Goal: Transaction & Acquisition: Purchase product/service

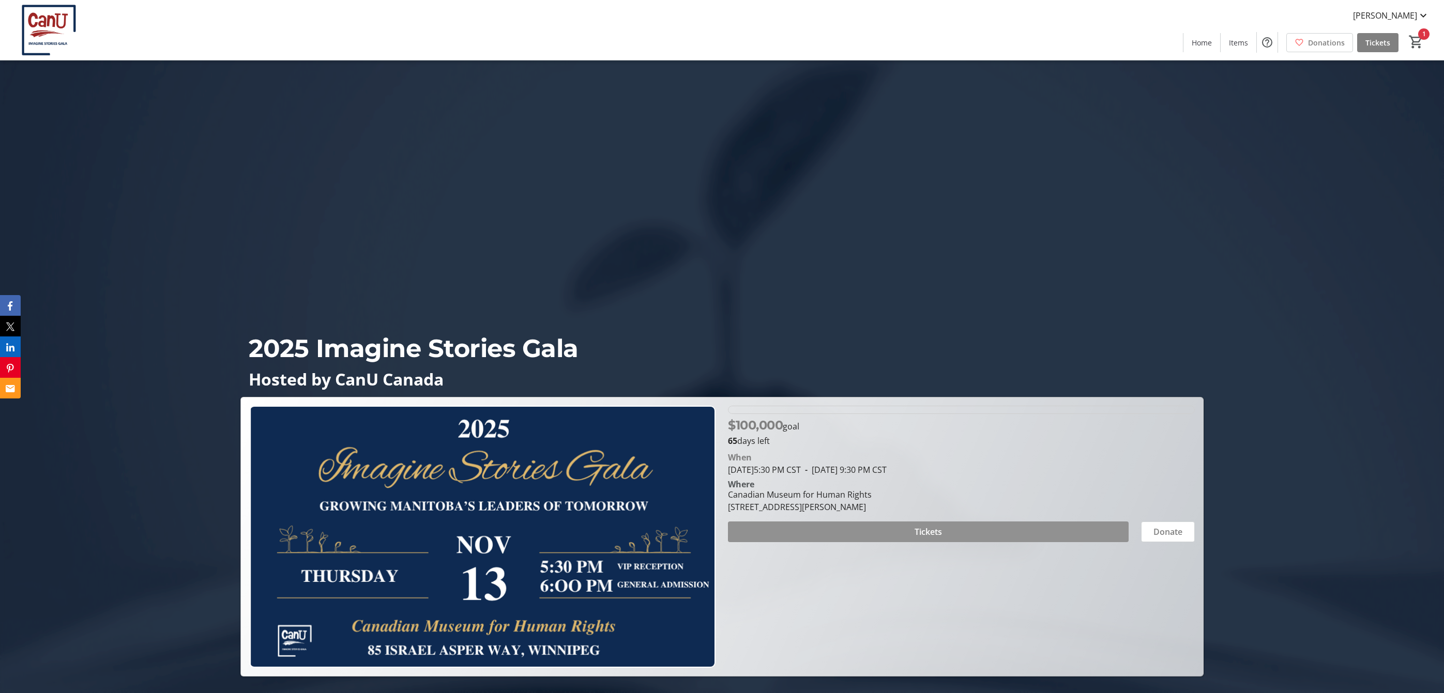
click at [988, 532] on span at bounding box center [928, 532] width 400 height 25
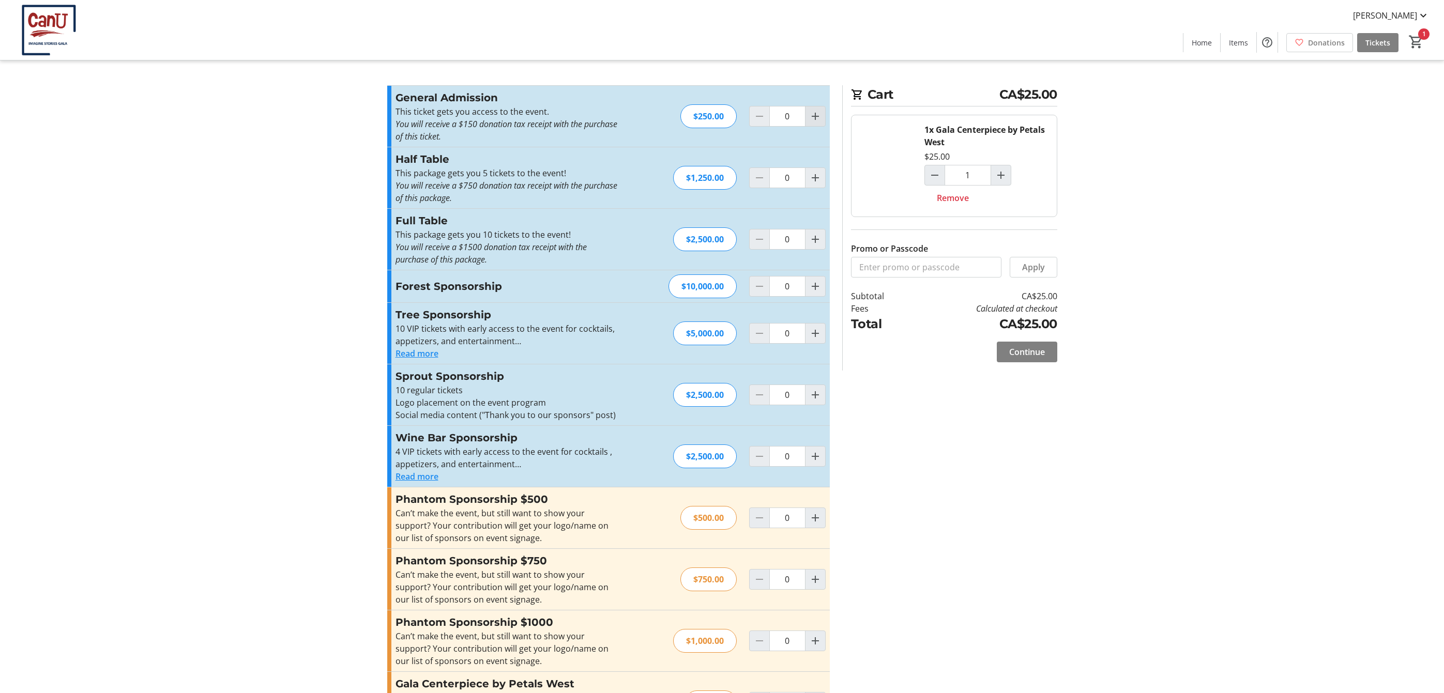
click at [818, 116] on mat-icon "Increment by one" at bounding box center [815, 116] width 12 height 12
type input "1"
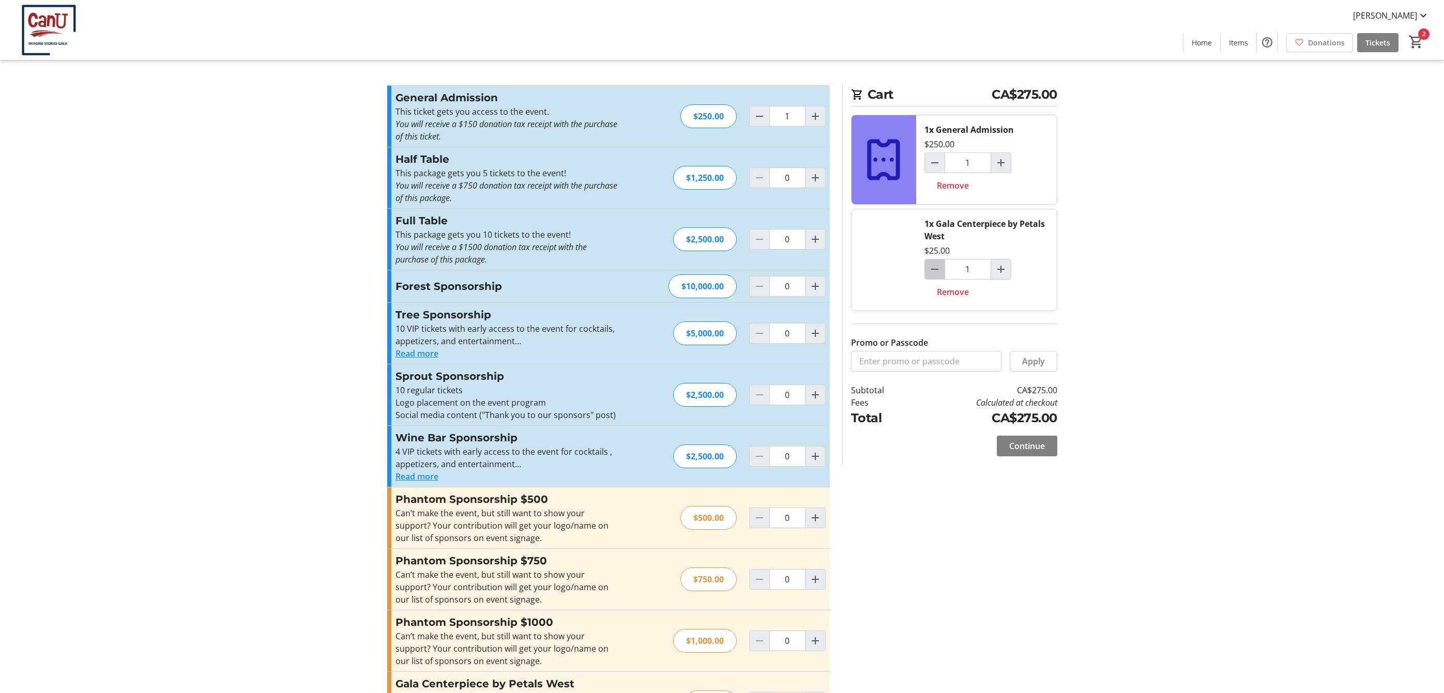
click at [941, 274] on mat-icon "Decrement by one" at bounding box center [935, 269] width 12 height 12
type input "0"
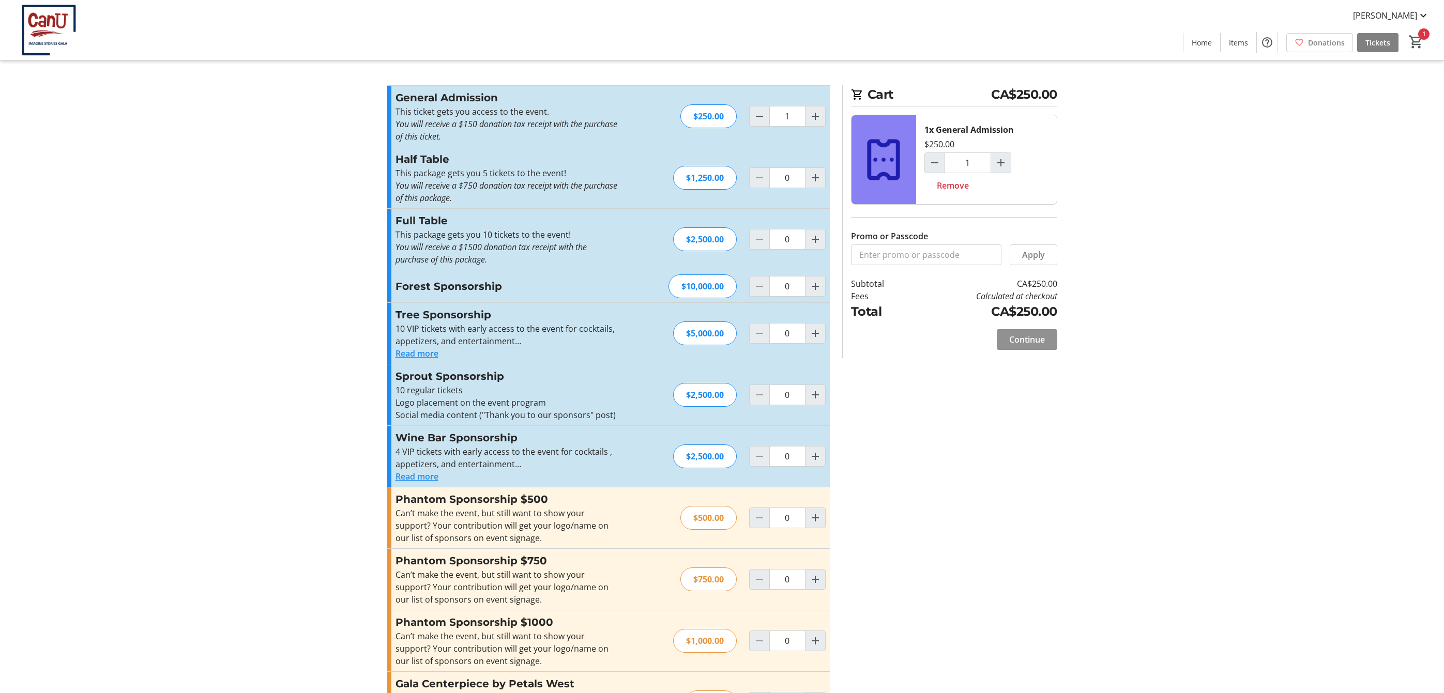
click at [1033, 343] on span "Continue" at bounding box center [1027, 340] width 36 height 12
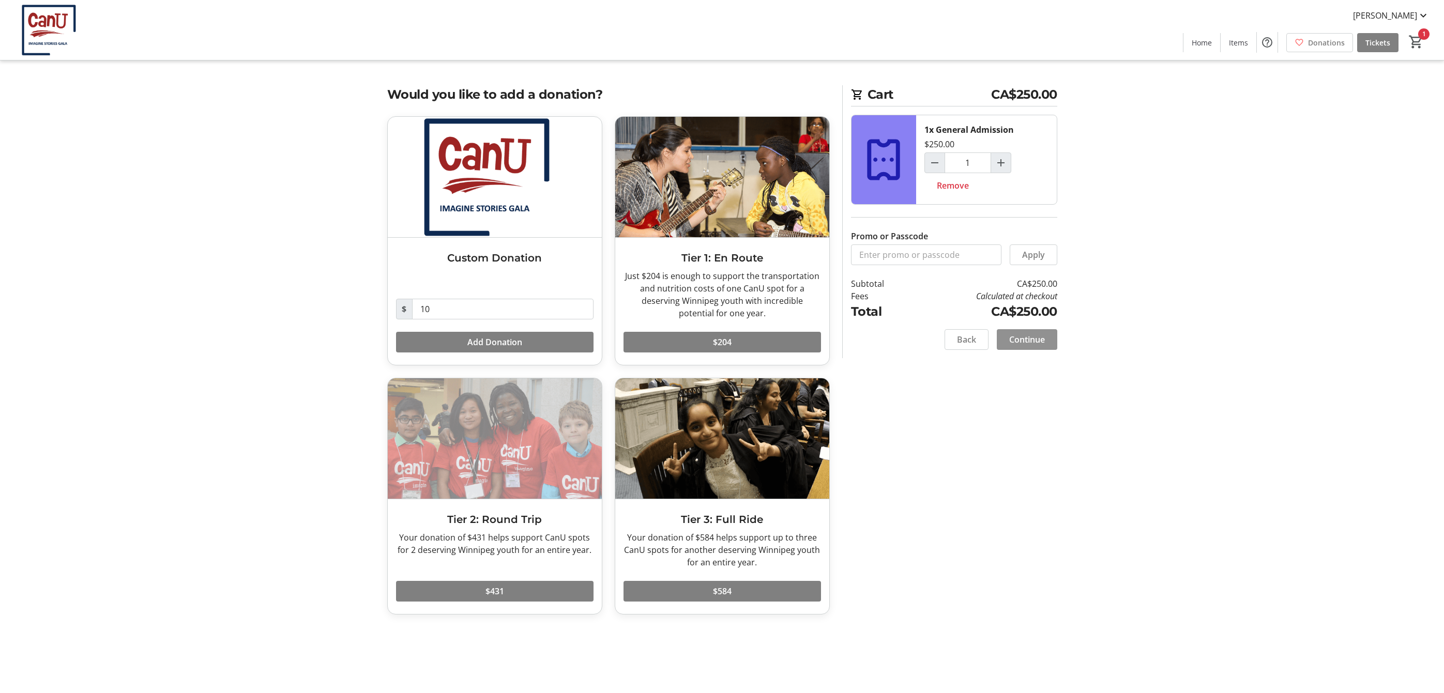
click at [1033, 344] on span "Continue" at bounding box center [1027, 340] width 36 height 12
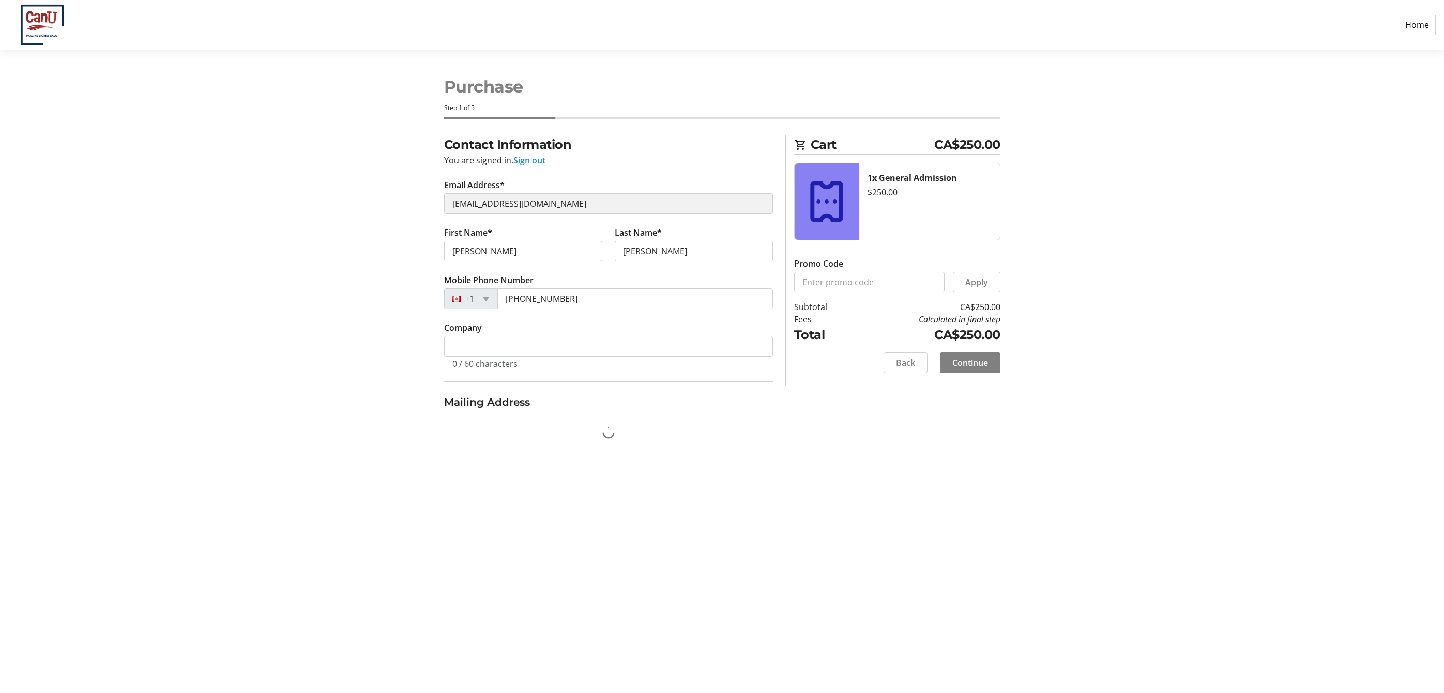
select select "CA"
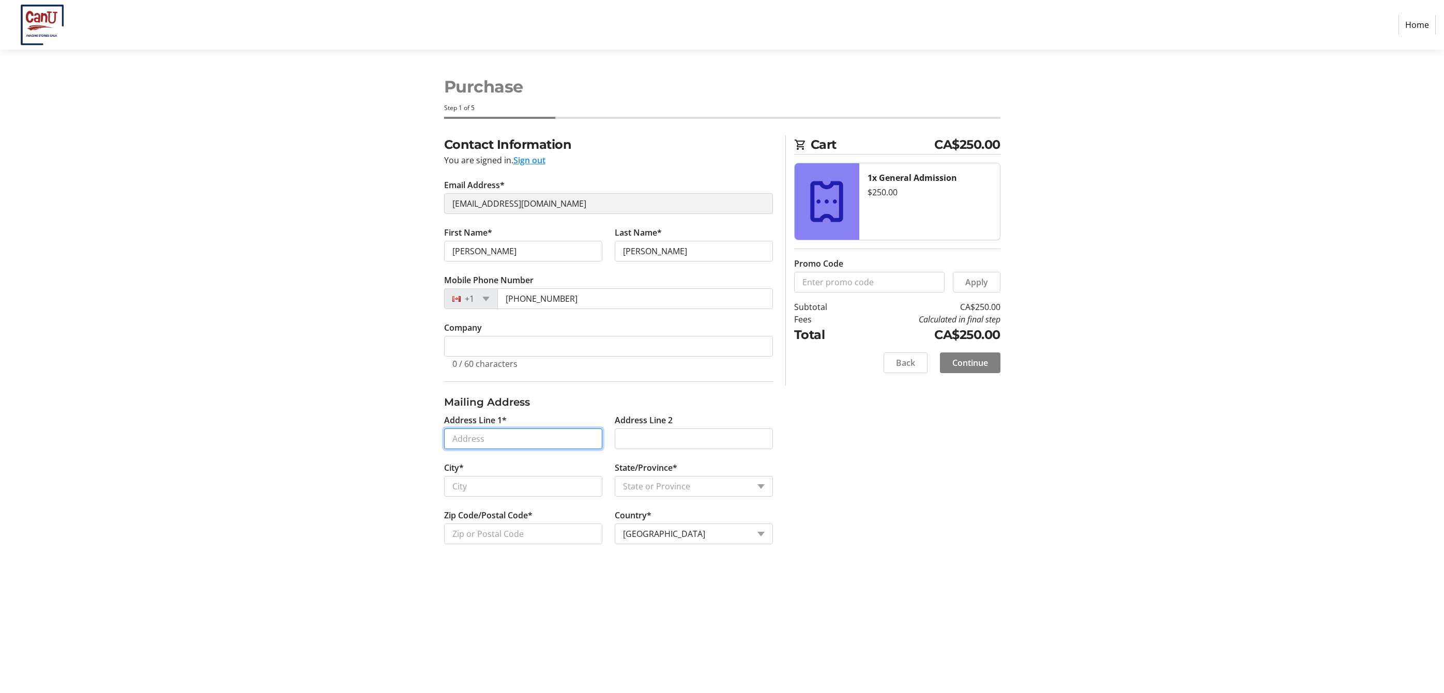
click at [566, 441] on input "Address Line 1*" at bounding box center [523, 439] width 158 height 21
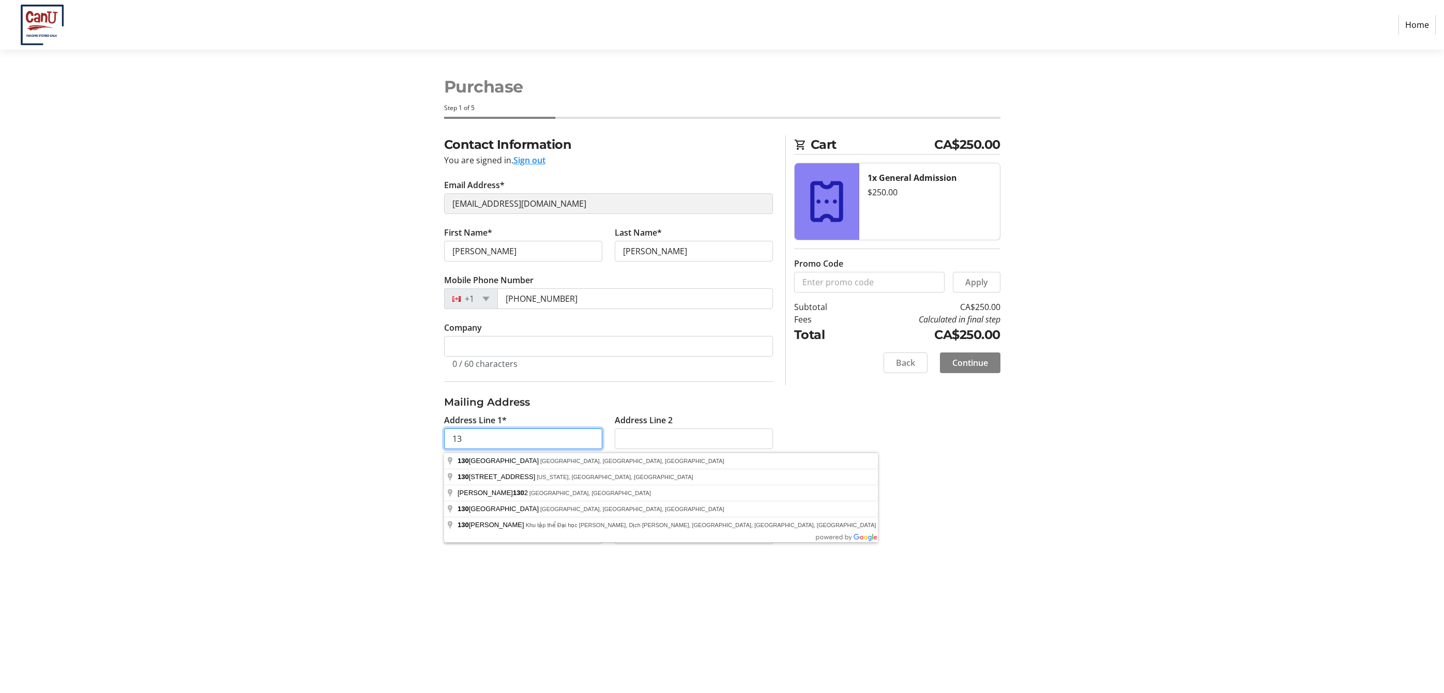
type input "1"
type input "71 c"
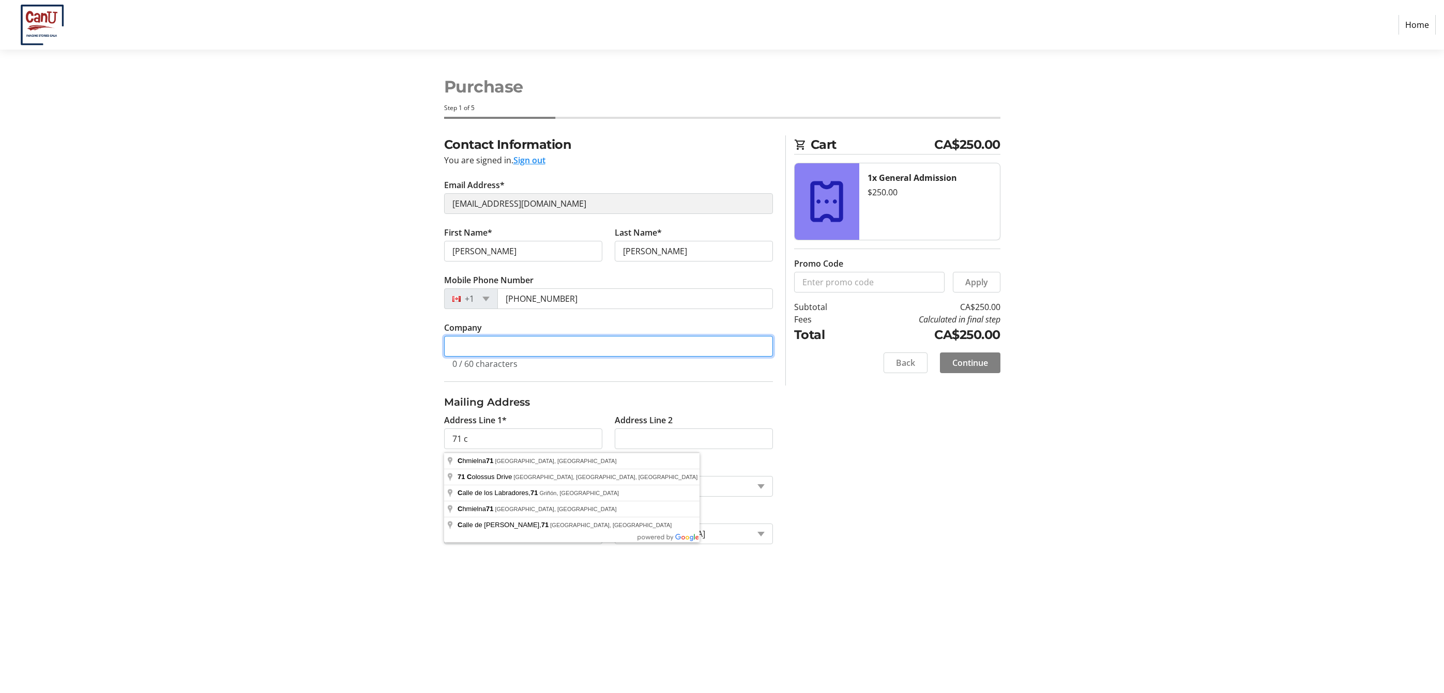
type input "CanU [GEOGRAPHIC_DATA]"
type input "[STREET_ADDRESS][PERSON_NAME]"
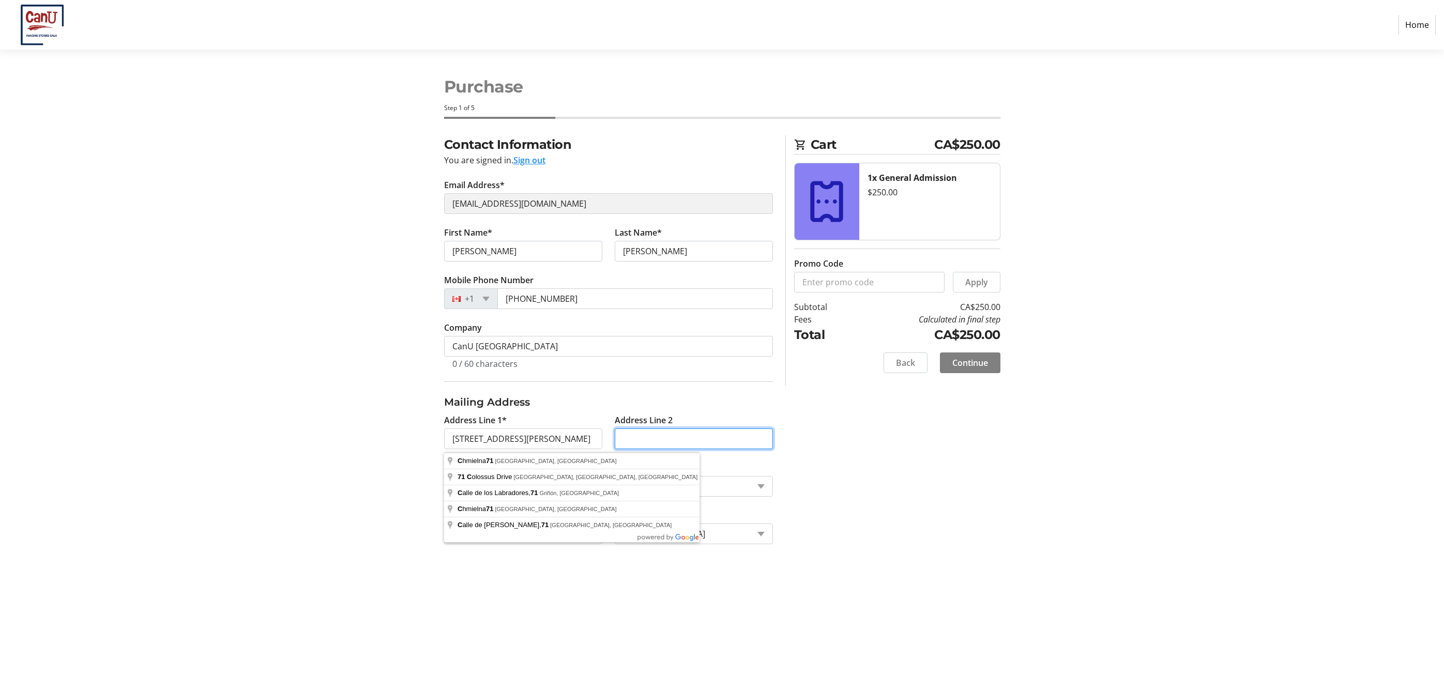
type input "Room 130 Education Bldg"
type input "[GEOGRAPHIC_DATA]"
select select "MB"
type input "R5A 1A1"
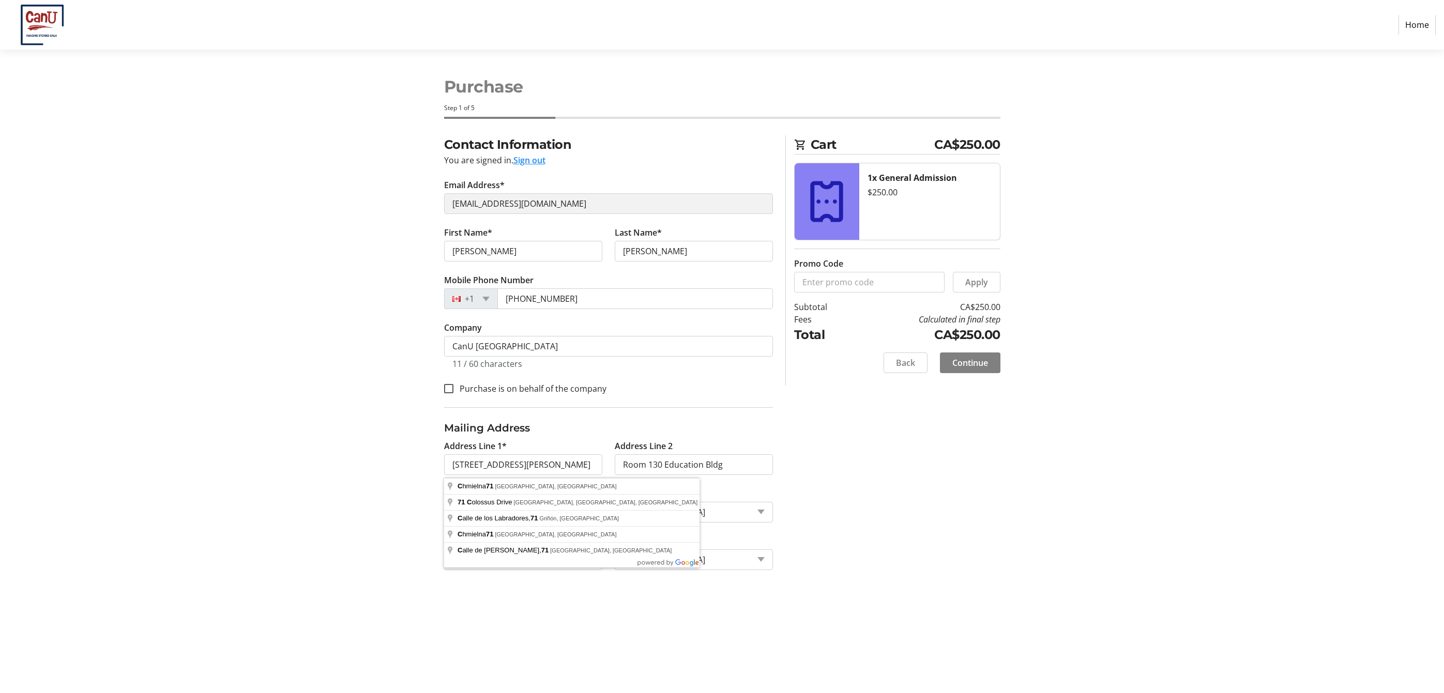
click at [834, 516] on div "Contact Information You are signed in. Sign out Email Address* [EMAIL_ADDRESS][…" at bounding box center [722, 365] width 683 height 460
click at [972, 368] on span "Continue" at bounding box center [970, 363] width 36 height 12
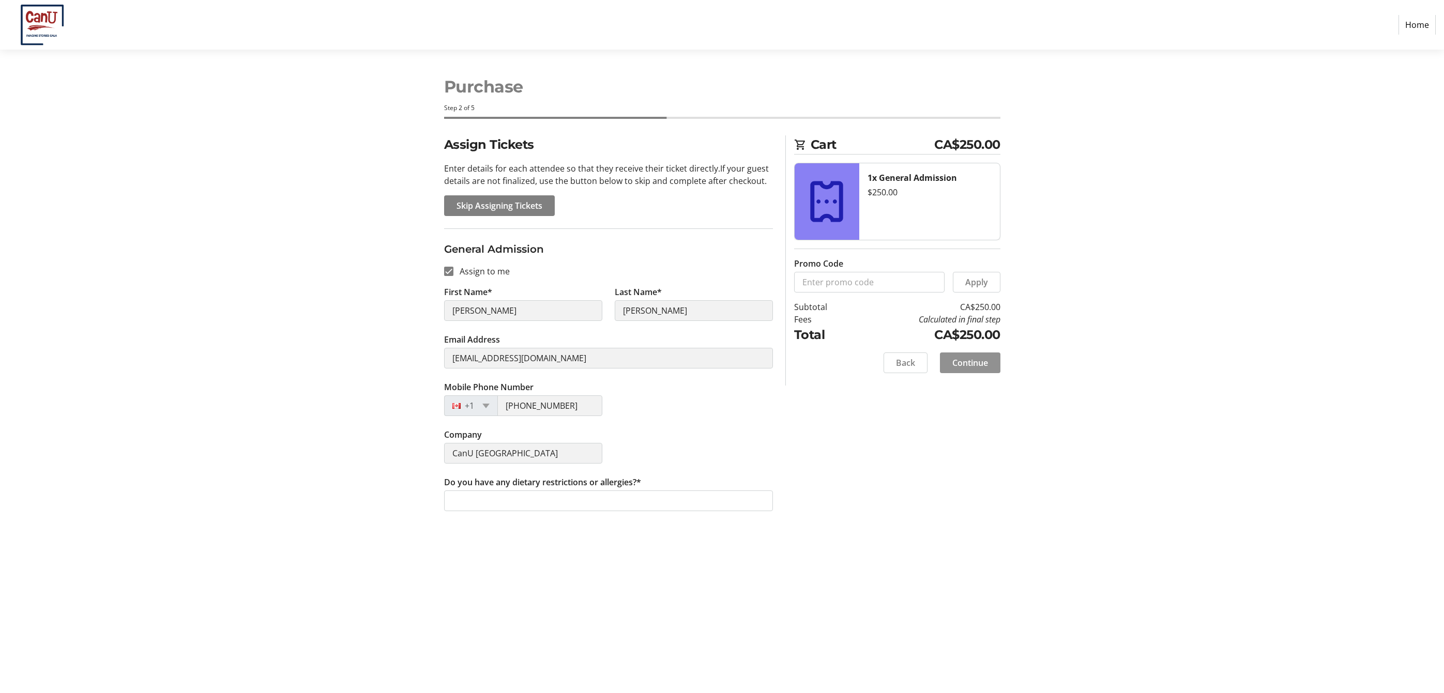
click at [972, 368] on span "Continue" at bounding box center [970, 363] width 36 height 12
click at [687, 499] on input "Do you have any dietary restrictions or allergies?*" at bounding box center [608, 501] width 329 height 21
type input "no"
click at [982, 353] on span at bounding box center [970, 363] width 61 height 25
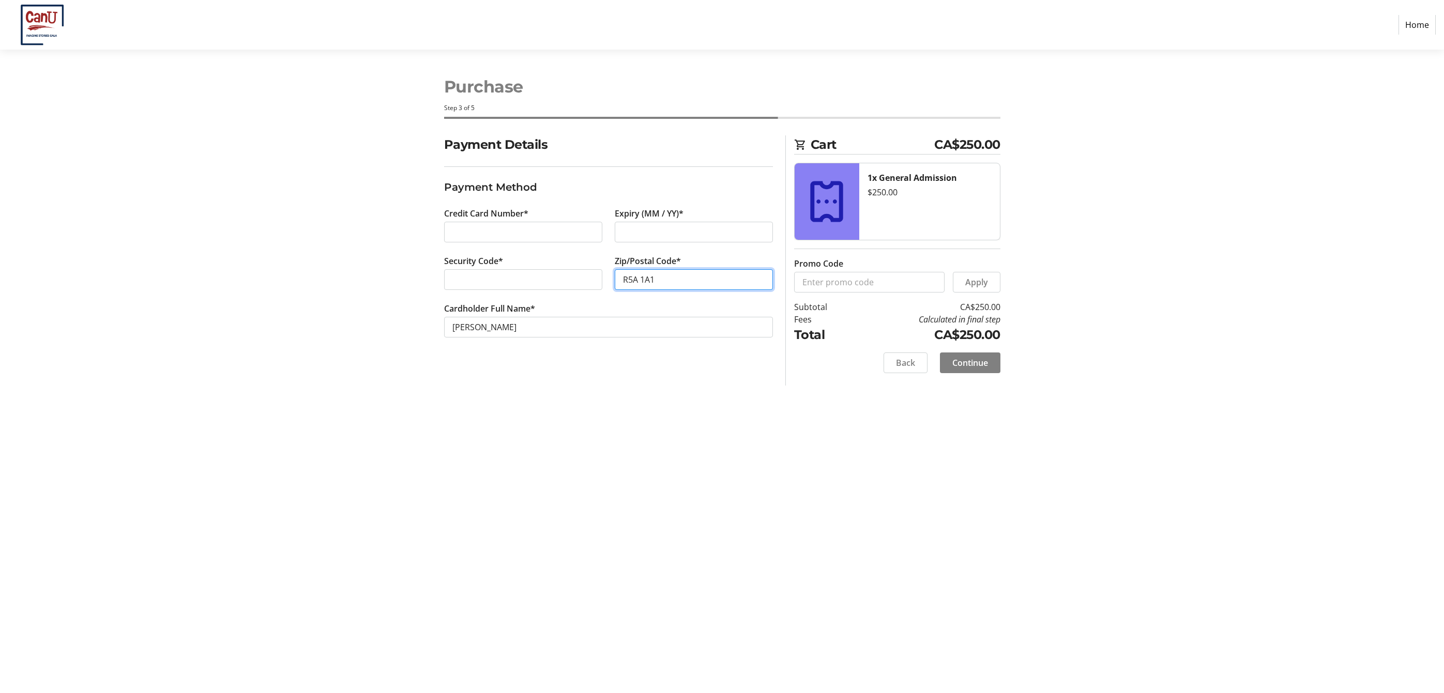
type input "R5A 1A1"
click at [974, 369] on span "Continue" at bounding box center [970, 363] width 36 height 12
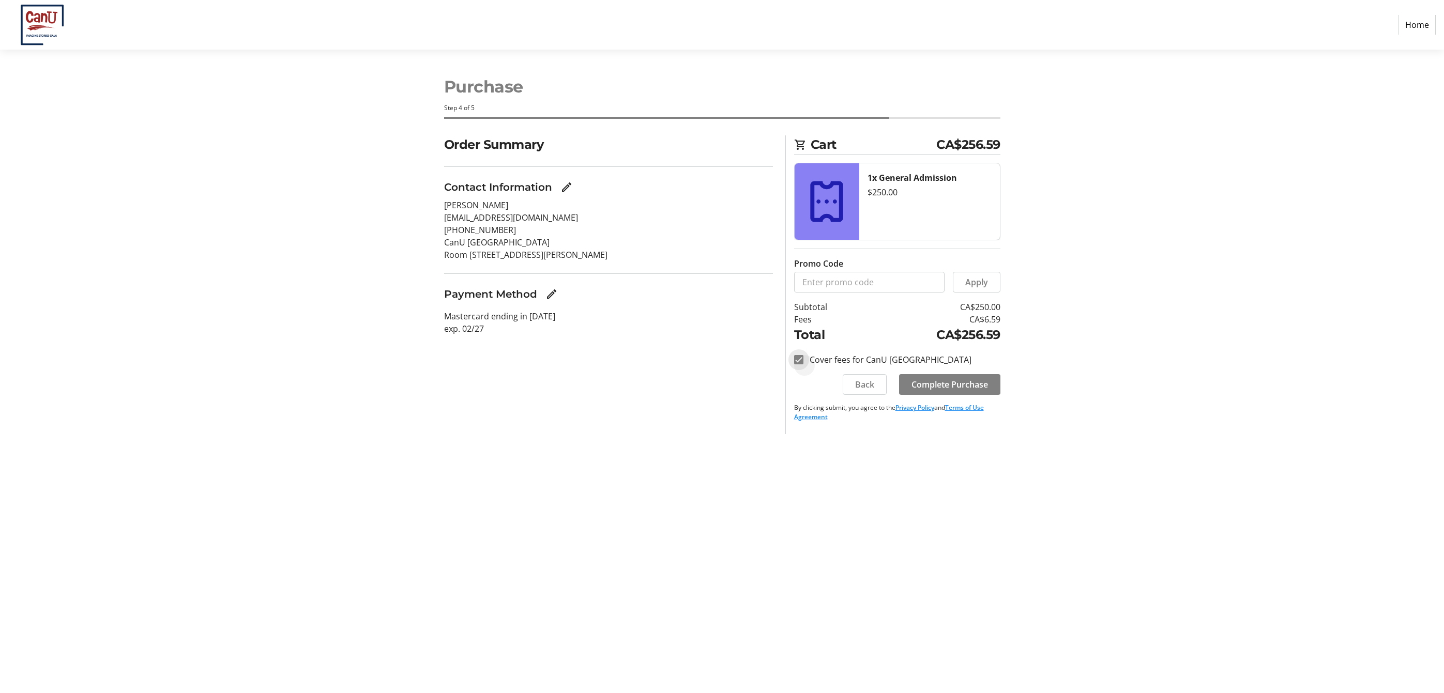
click at [798, 359] on input "Cover fees for CanU [GEOGRAPHIC_DATA]" at bounding box center [798, 359] width 9 height 9
checkbox input "false"
click at [883, 390] on span at bounding box center [864, 384] width 43 height 25
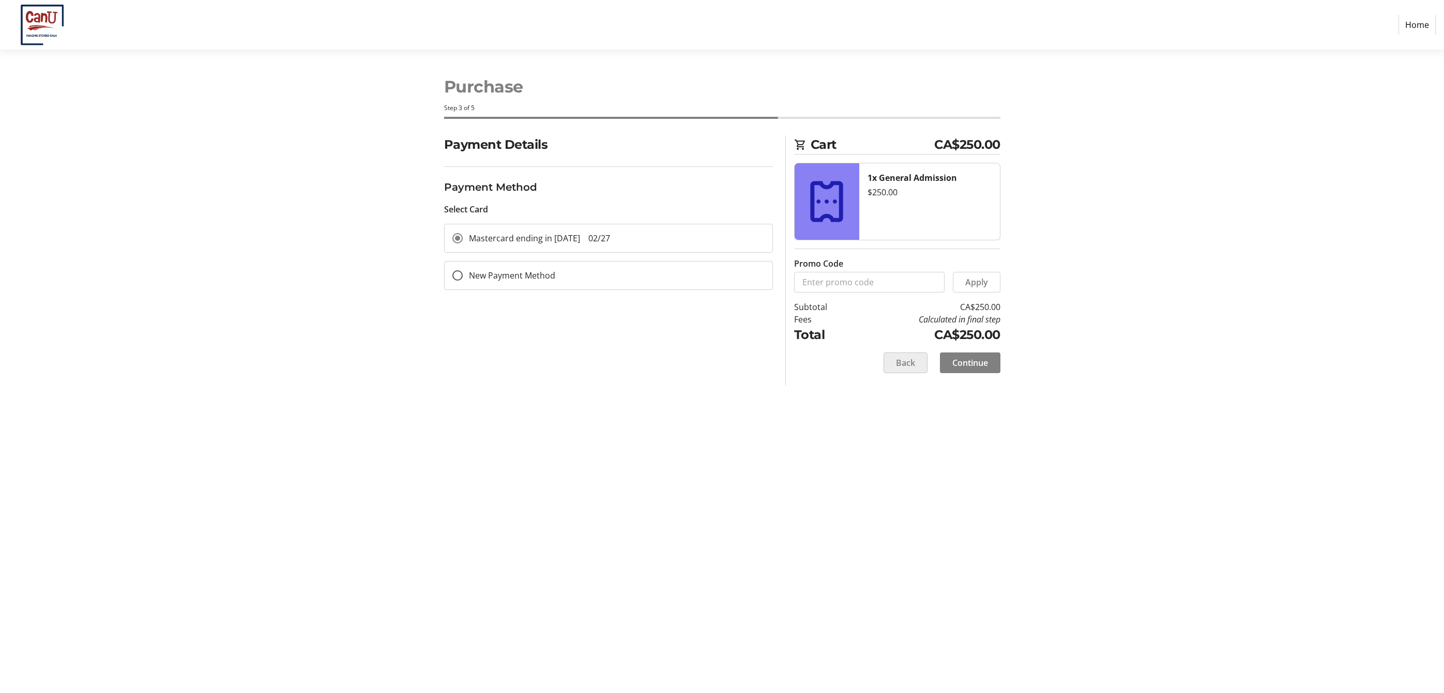
click at [902, 365] on span "Back" at bounding box center [905, 363] width 19 height 12
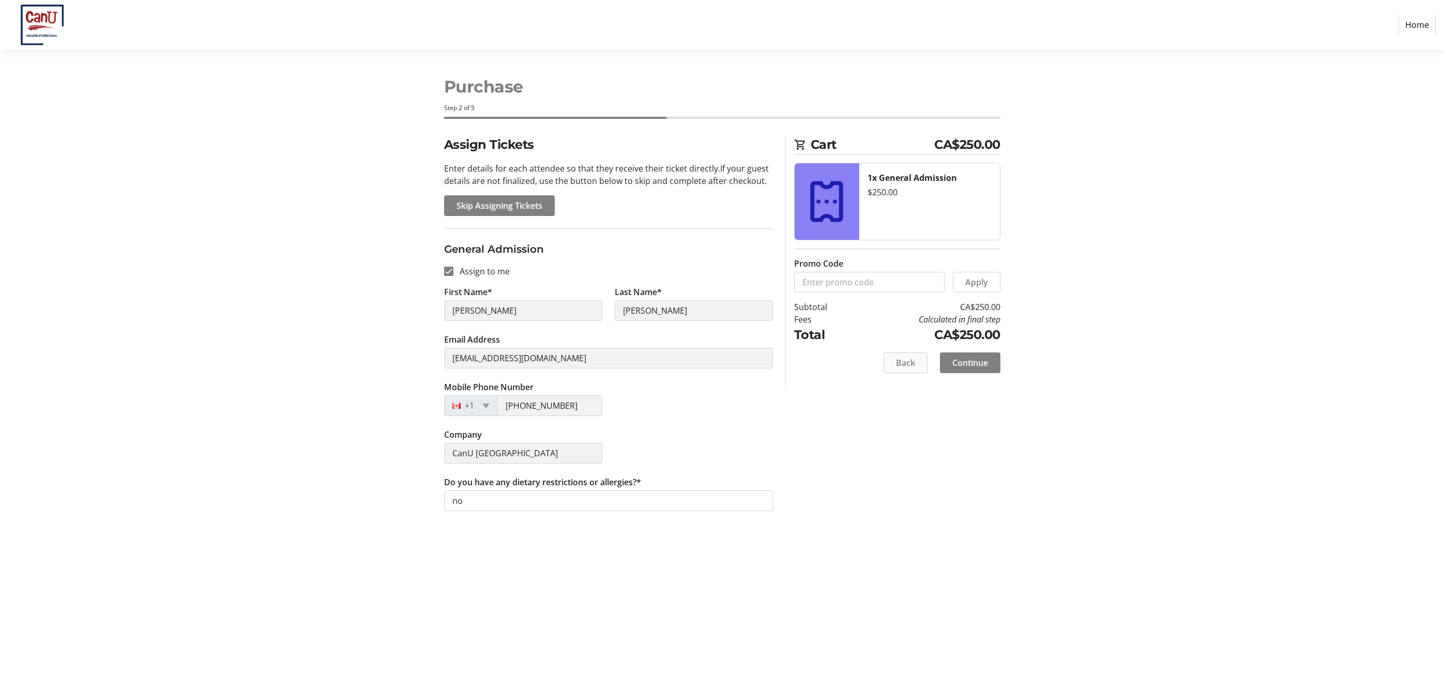
click at [903, 365] on span "Back" at bounding box center [905, 363] width 19 height 12
select select "MB"
select select "CA"
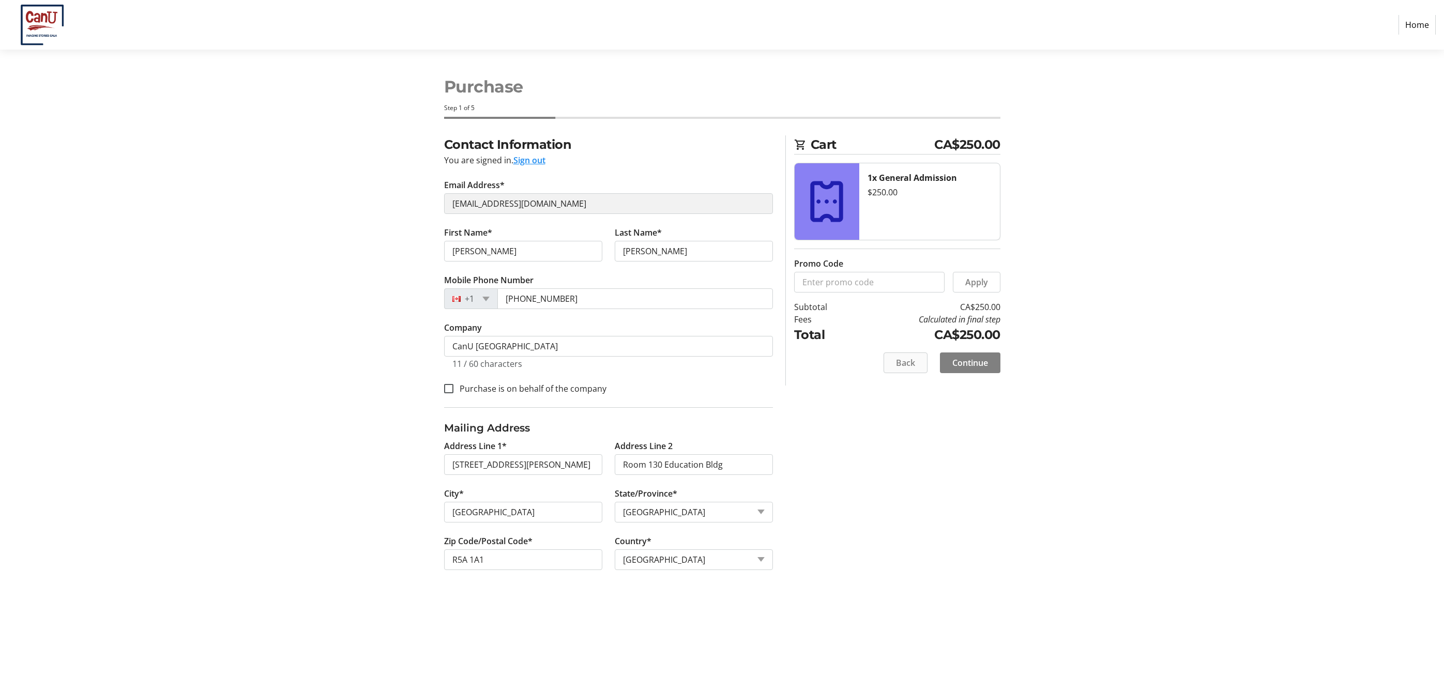
click at [903, 365] on span "Back" at bounding box center [905, 363] width 19 height 12
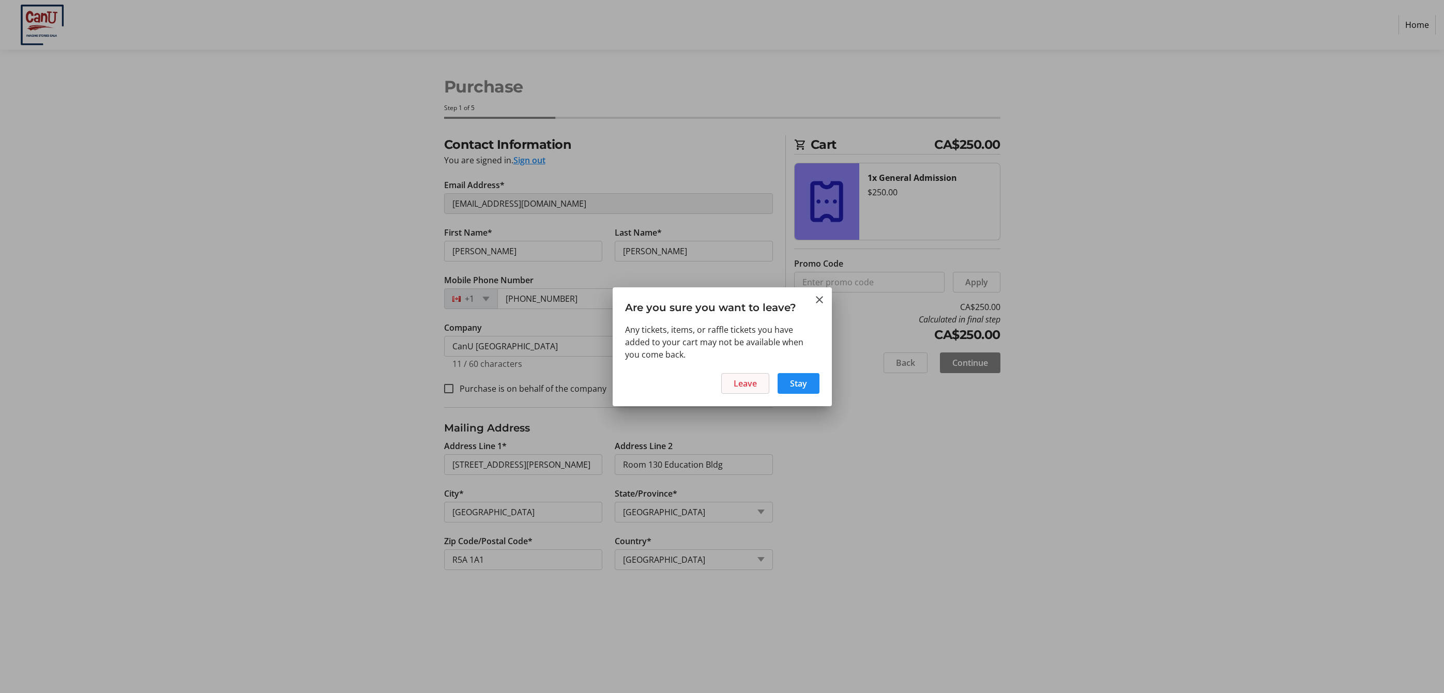
click at [738, 388] on span "Leave" at bounding box center [745, 383] width 23 height 12
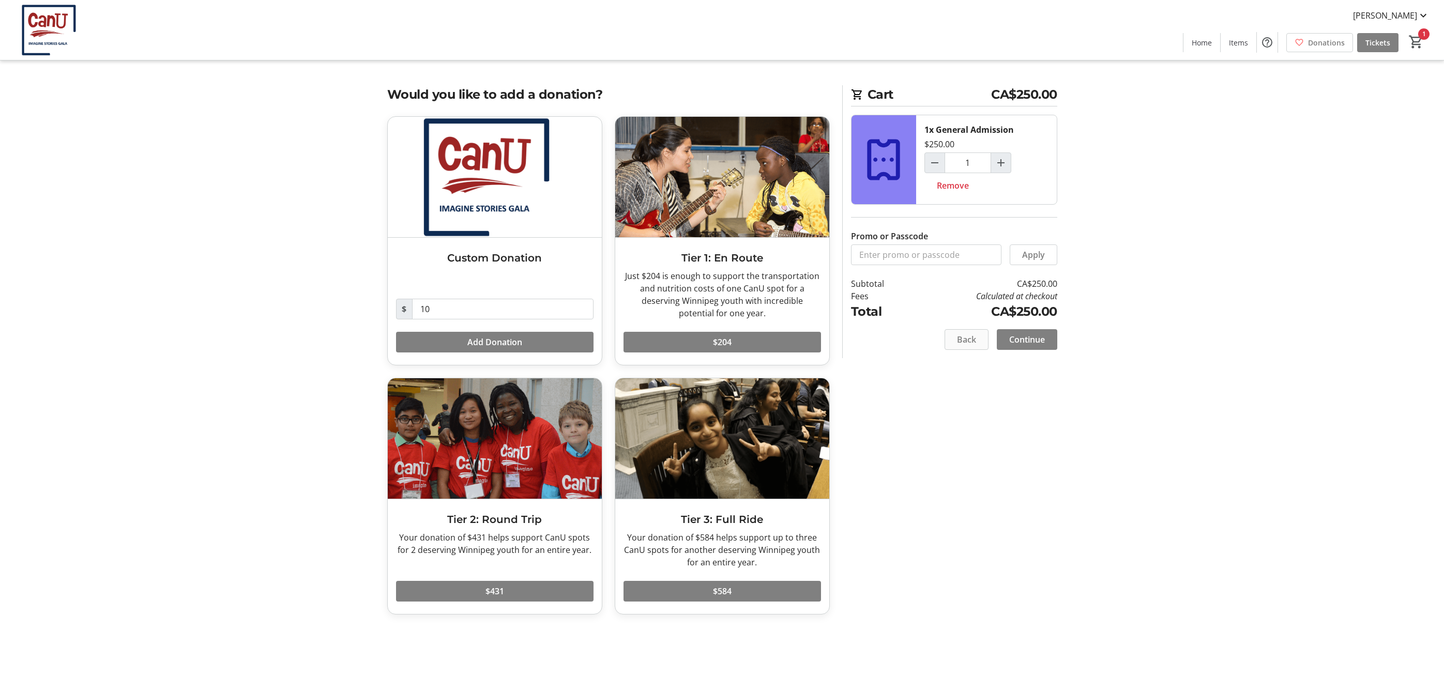
click at [977, 342] on span at bounding box center [966, 339] width 43 height 25
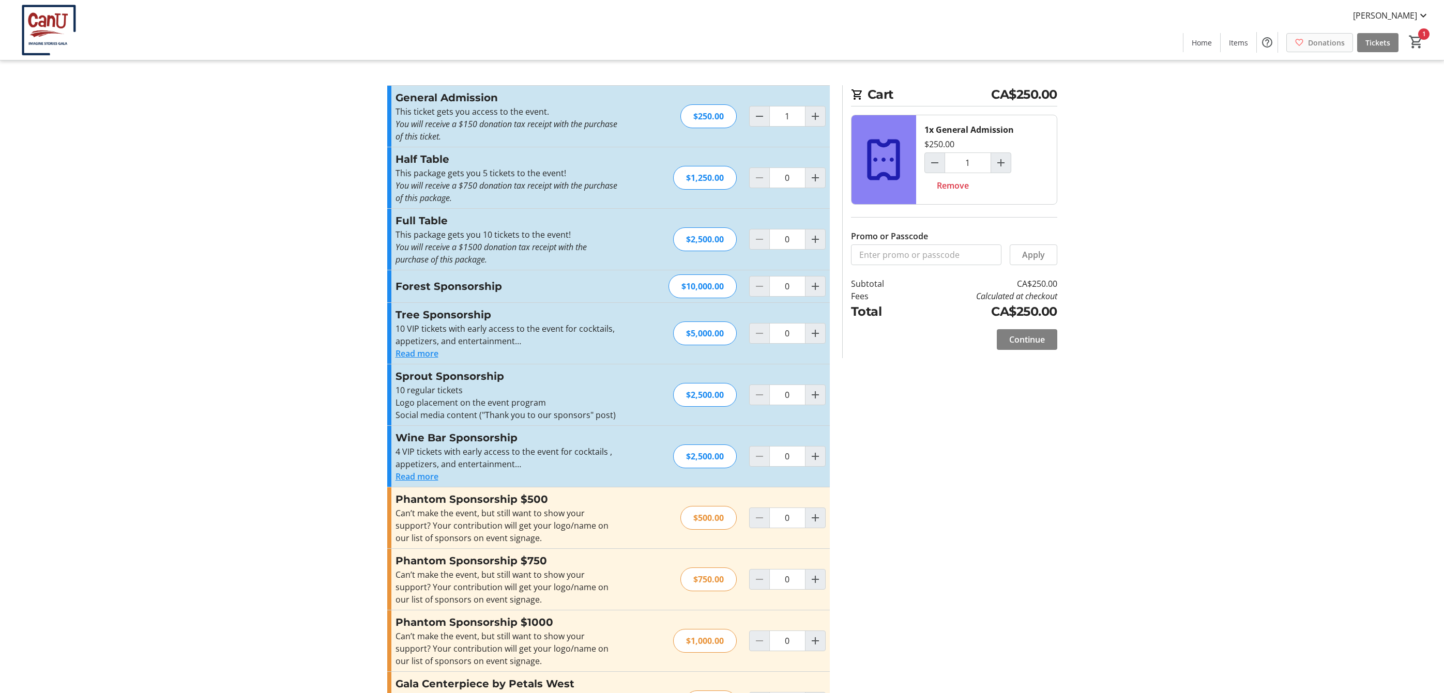
click at [1307, 44] on span at bounding box center [1320, 42] width 66 height 25
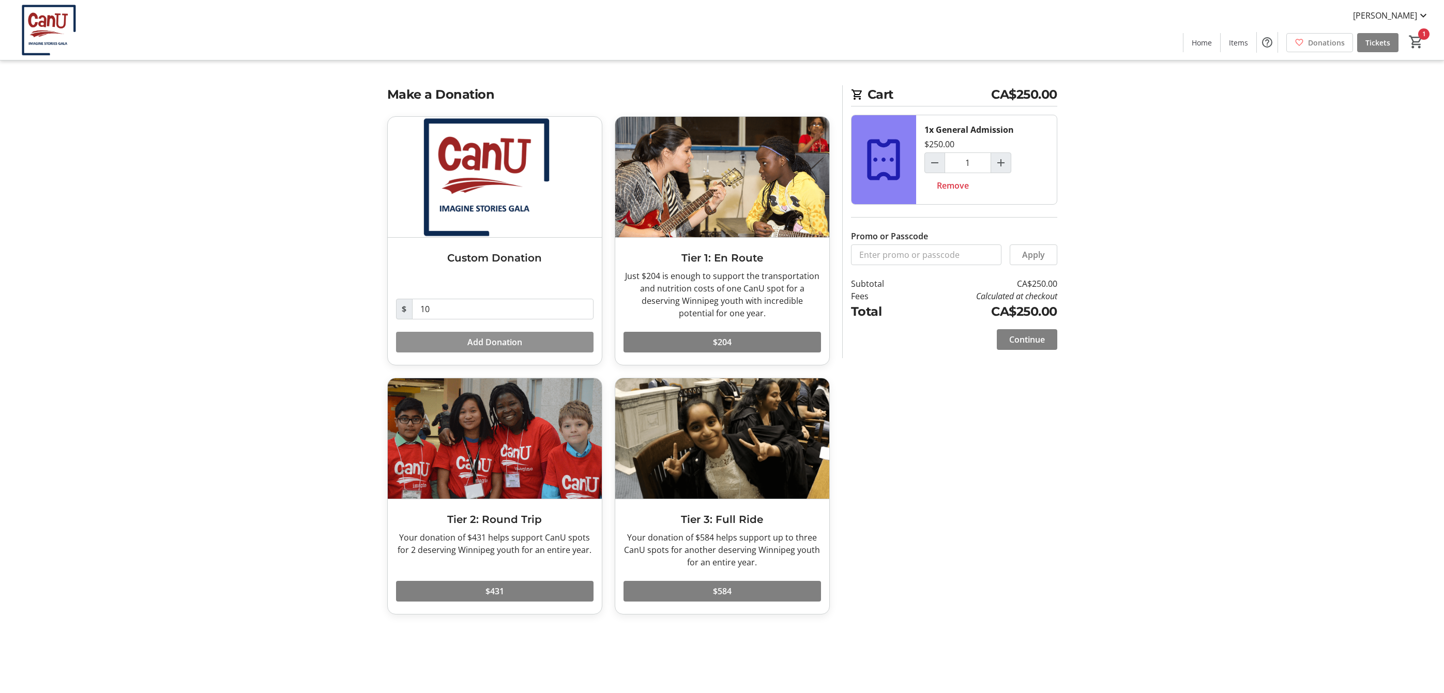
click at [547, 336] on span at bounding box center [495, 342] width 198 height 25
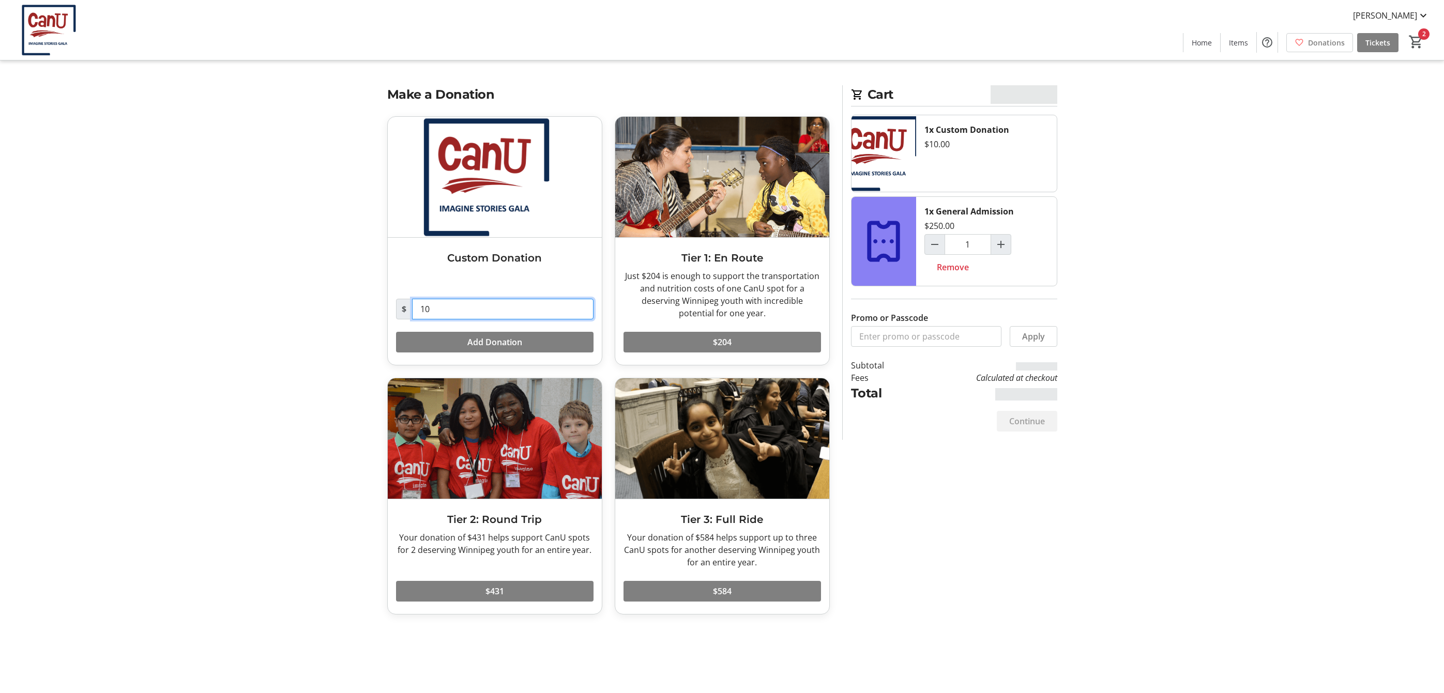
click at [491, 312] on input "10" at bounding box center [503, 309] width 182 height 21
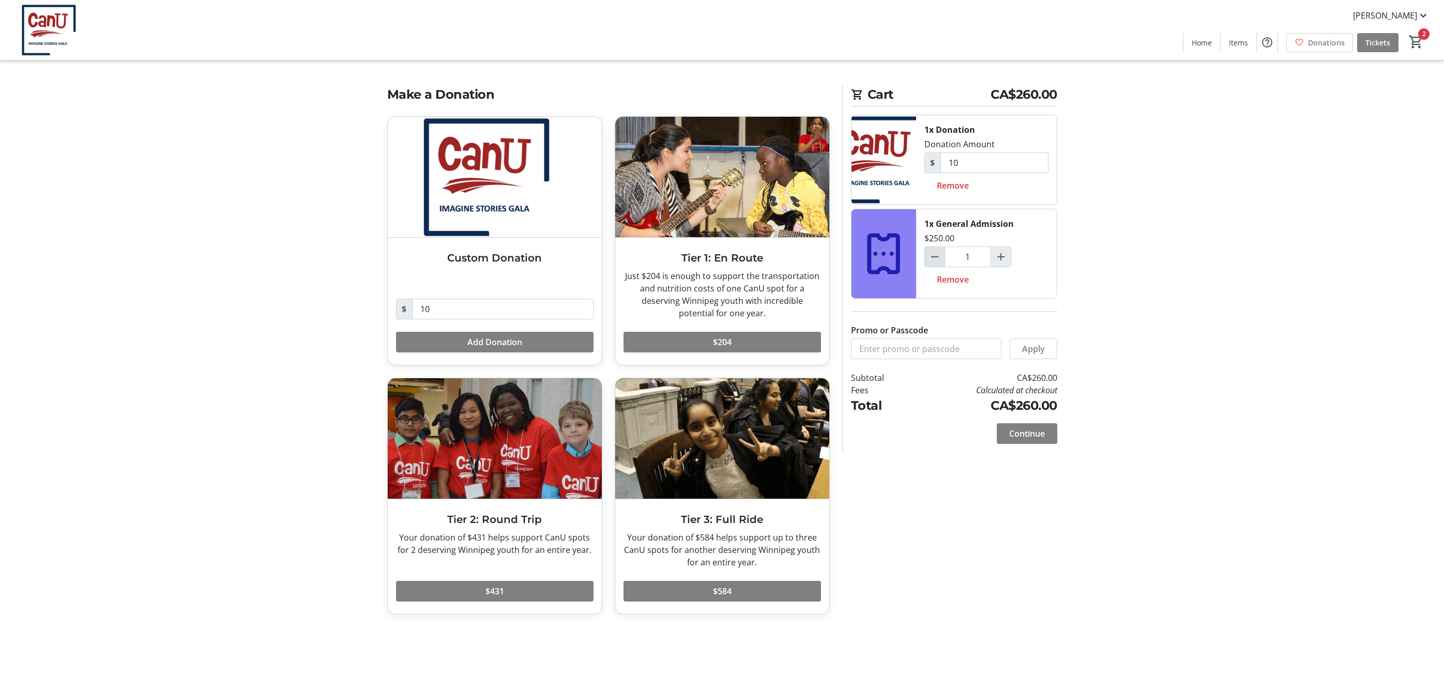
click at [939, 259] on mat-icon "Decrement by one" at bounding box center [935, 257] width 12 height 12
type input "0"
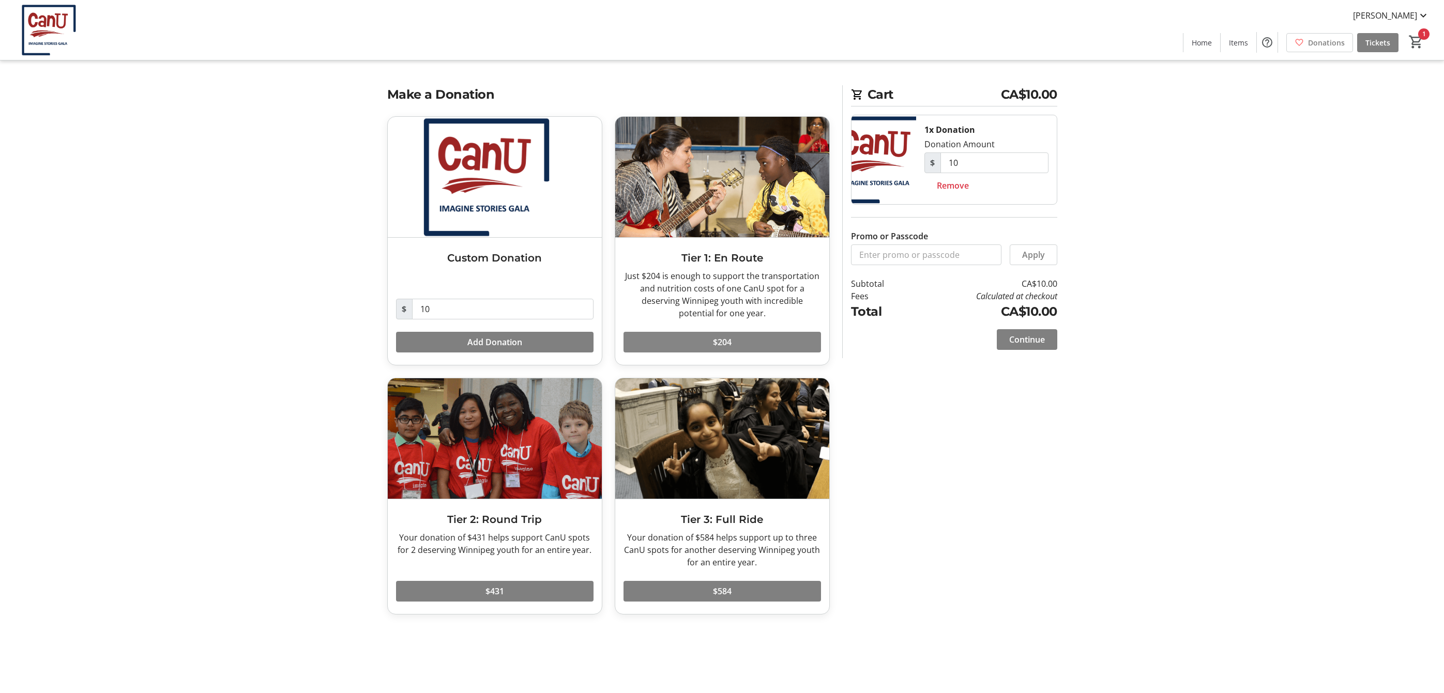
click at [777, 344] on span at bounding box center [723, 342] width 198 height 25
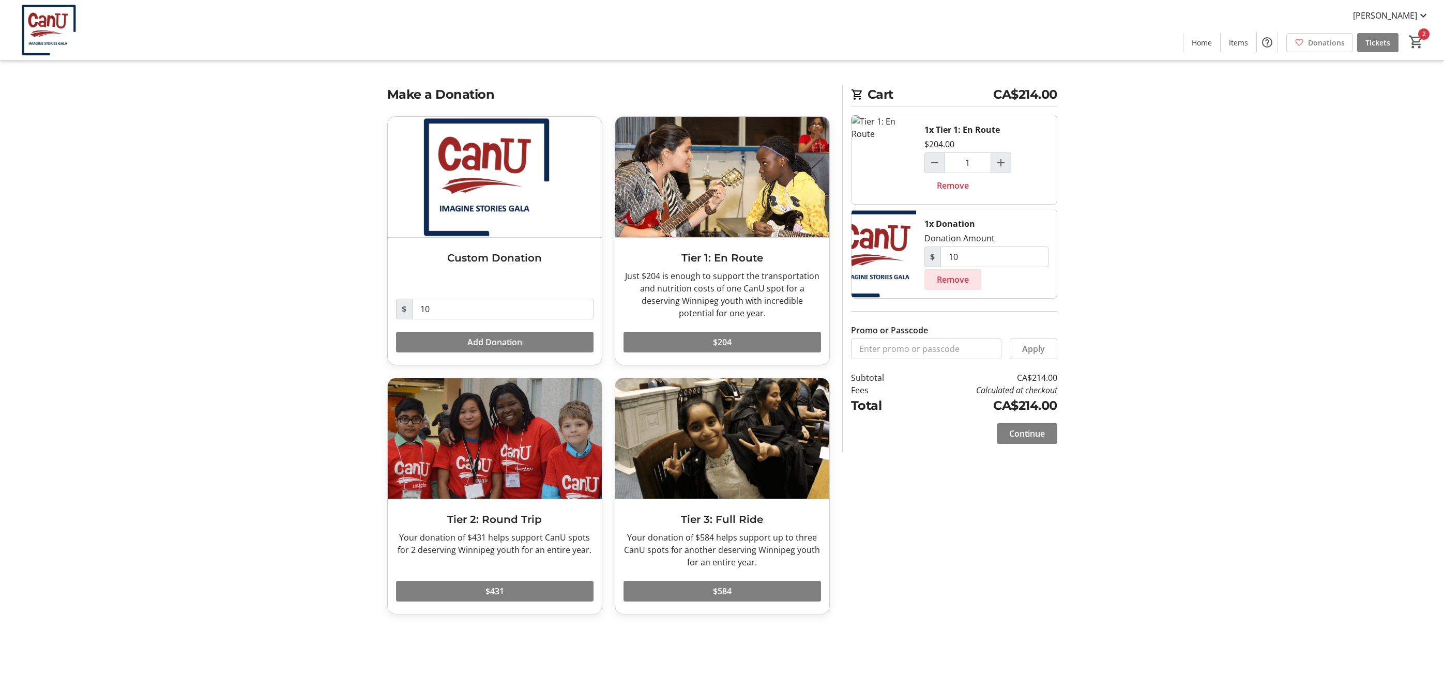
click at [970, 280] on span at bounding box center [953, 279] width 57 height 25
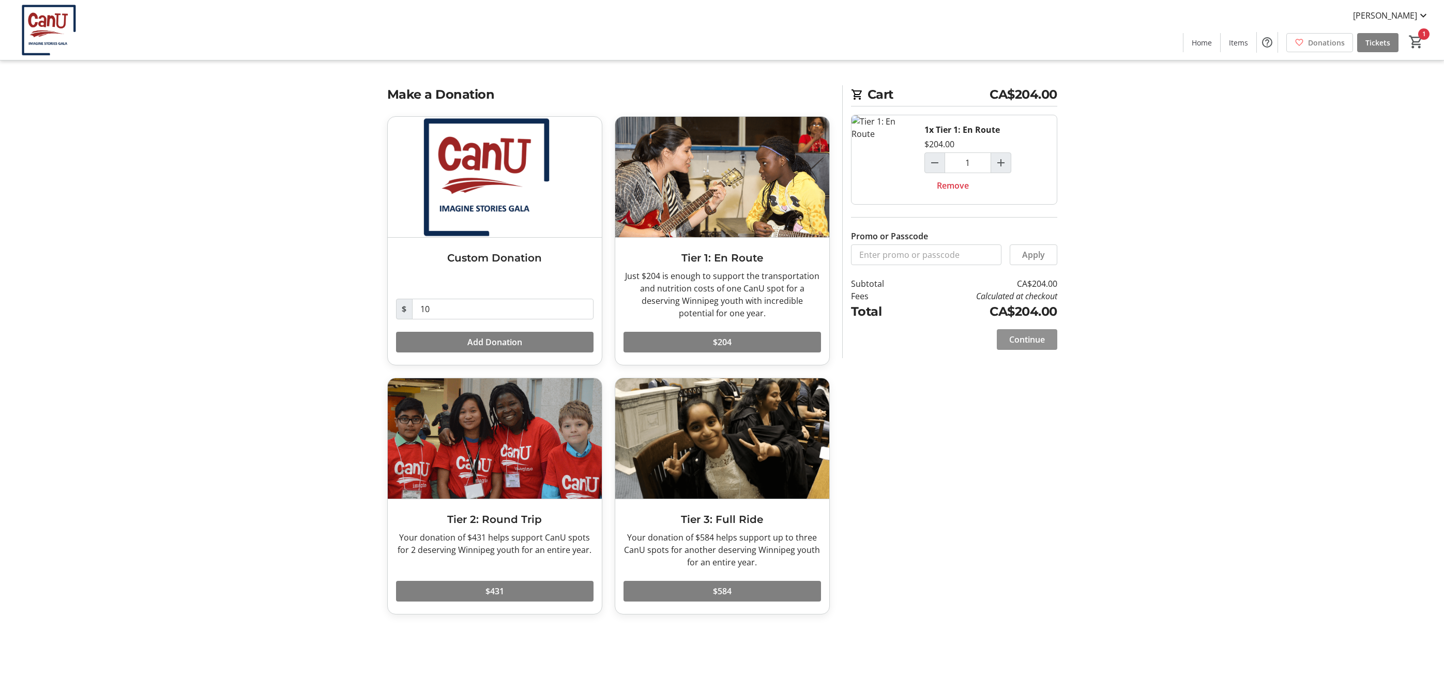
click at [1044, 344] on span "Continue" at bounding box center [1027, 340] width 36 height 12
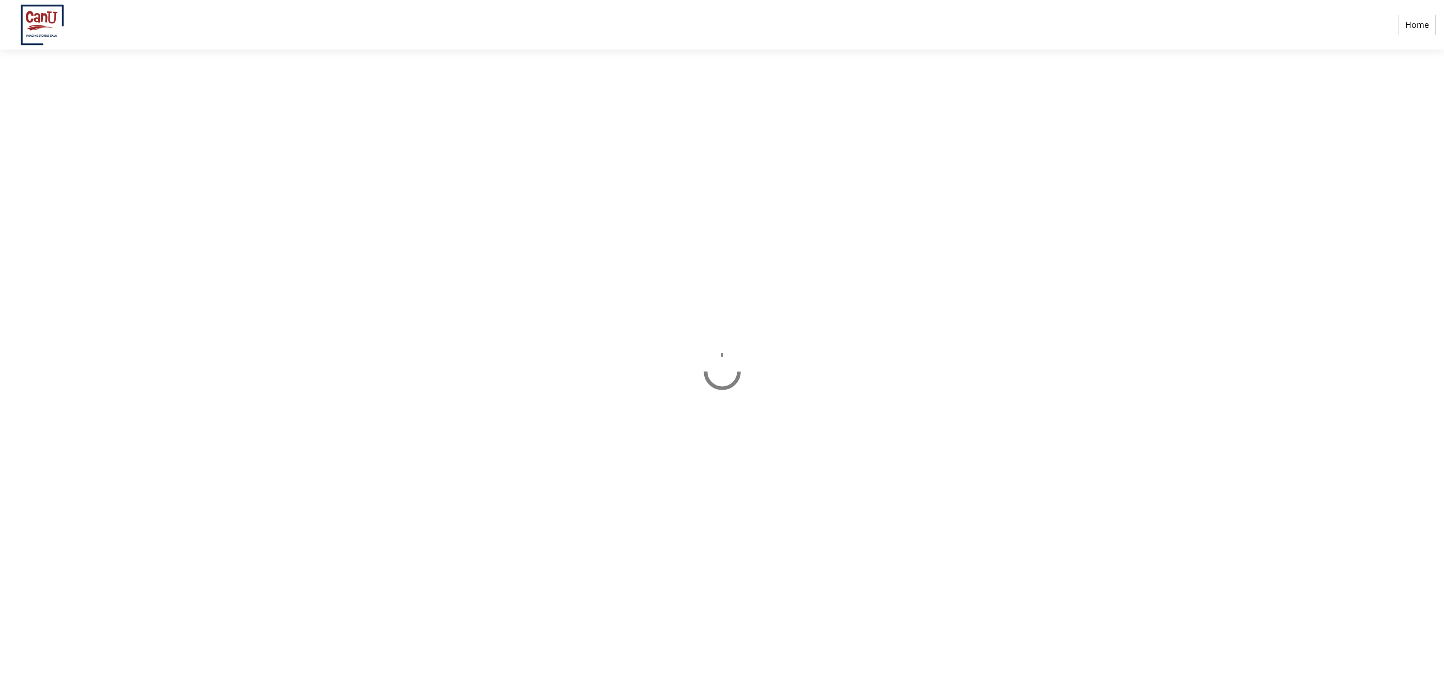
select select "CA"
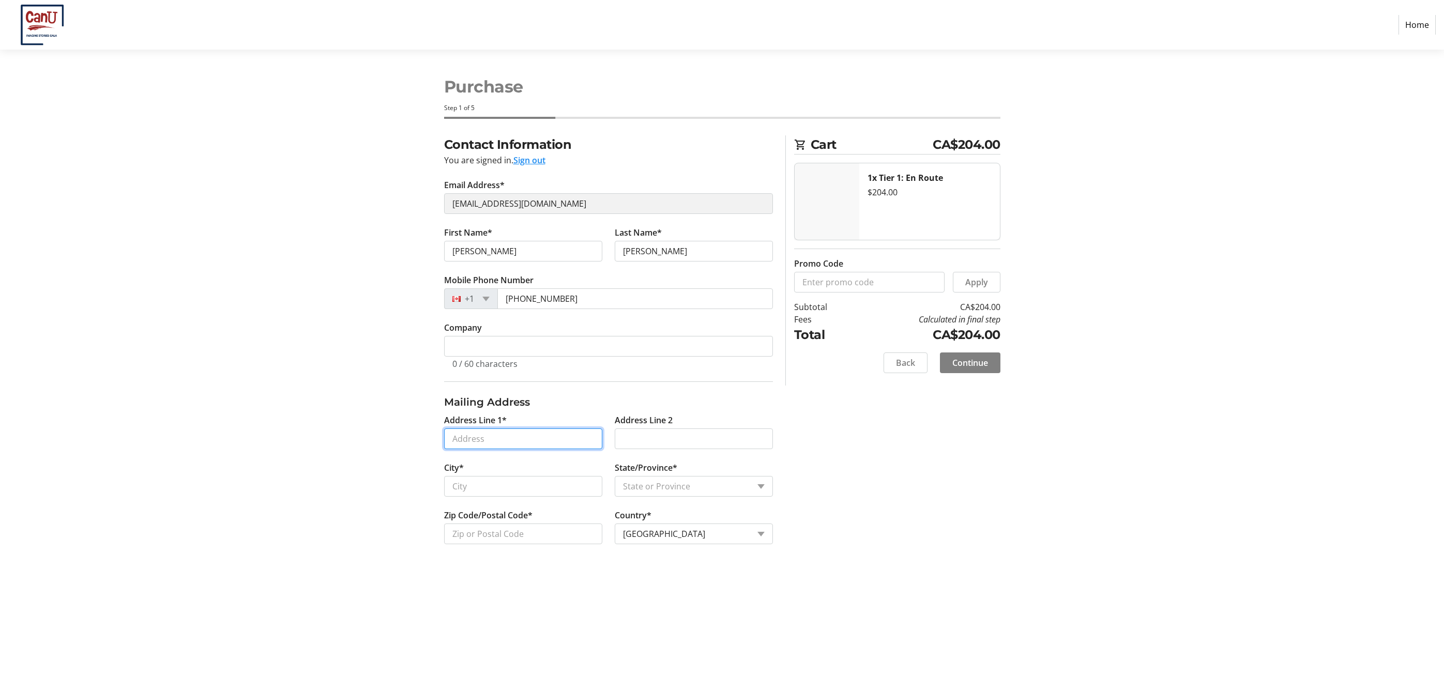
click at [589, 445] on input "Address Line 1*" at bounding box center [523, 439] width 158 height 21
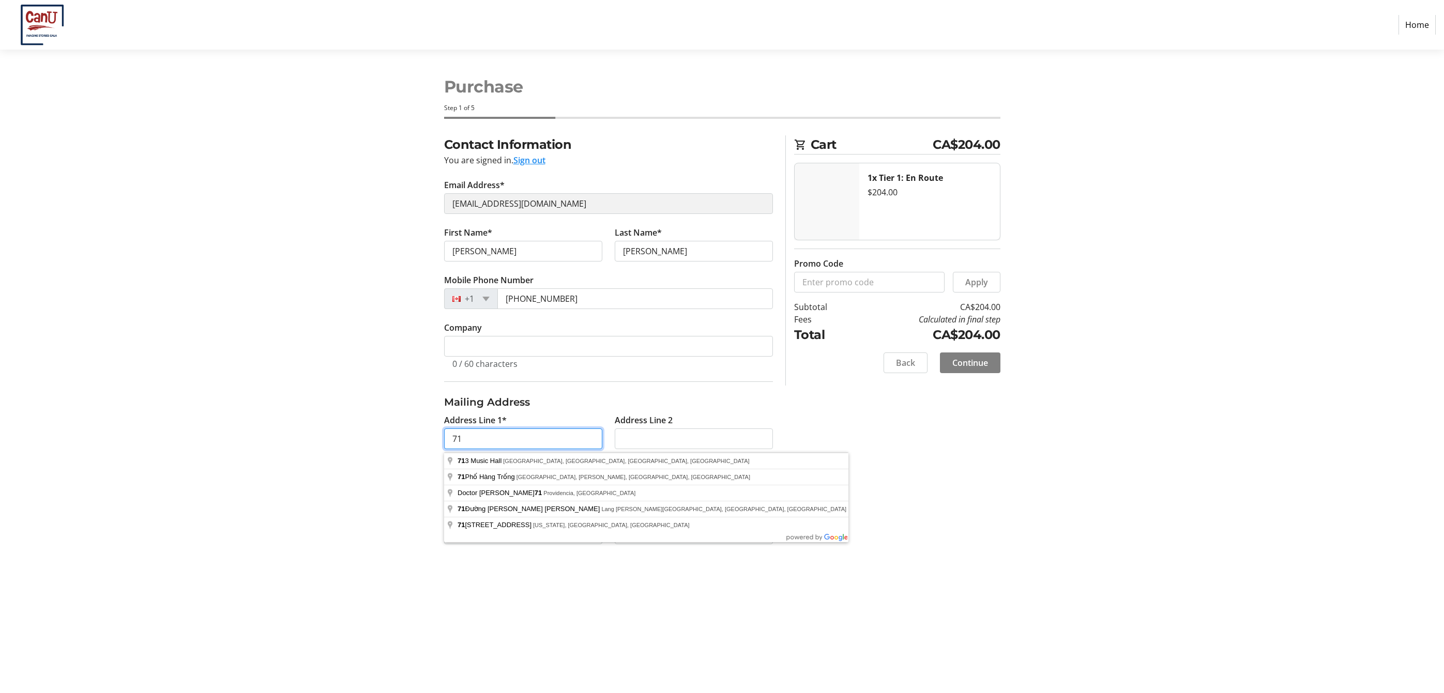
type input "71"
type input "CanU [GEOGRAPHIC_DATA]"
type input "[STREET_ADDRESS][PERSON_NAME]"
type input "Room 130 Education Bldg"
type input "[GEOGRAPHIC_DATA]"
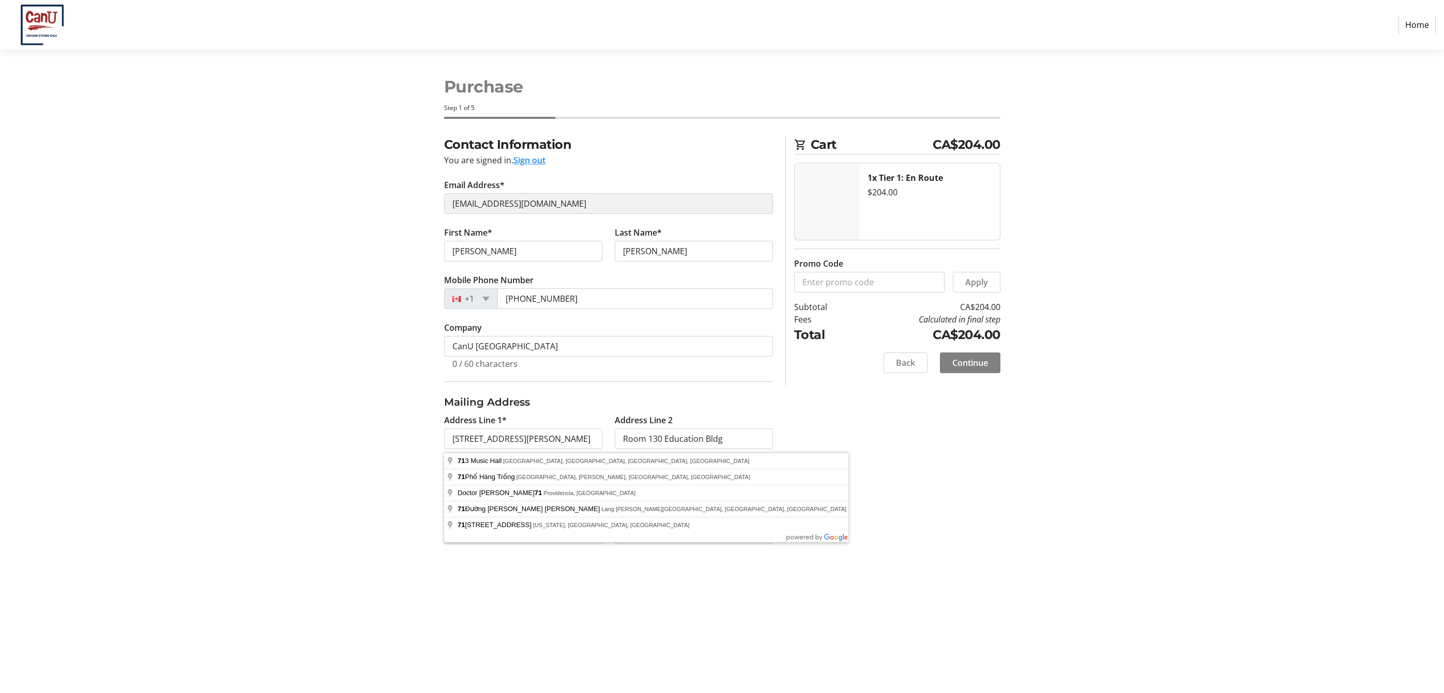
select select "MB"
type input "R5A 1A1"
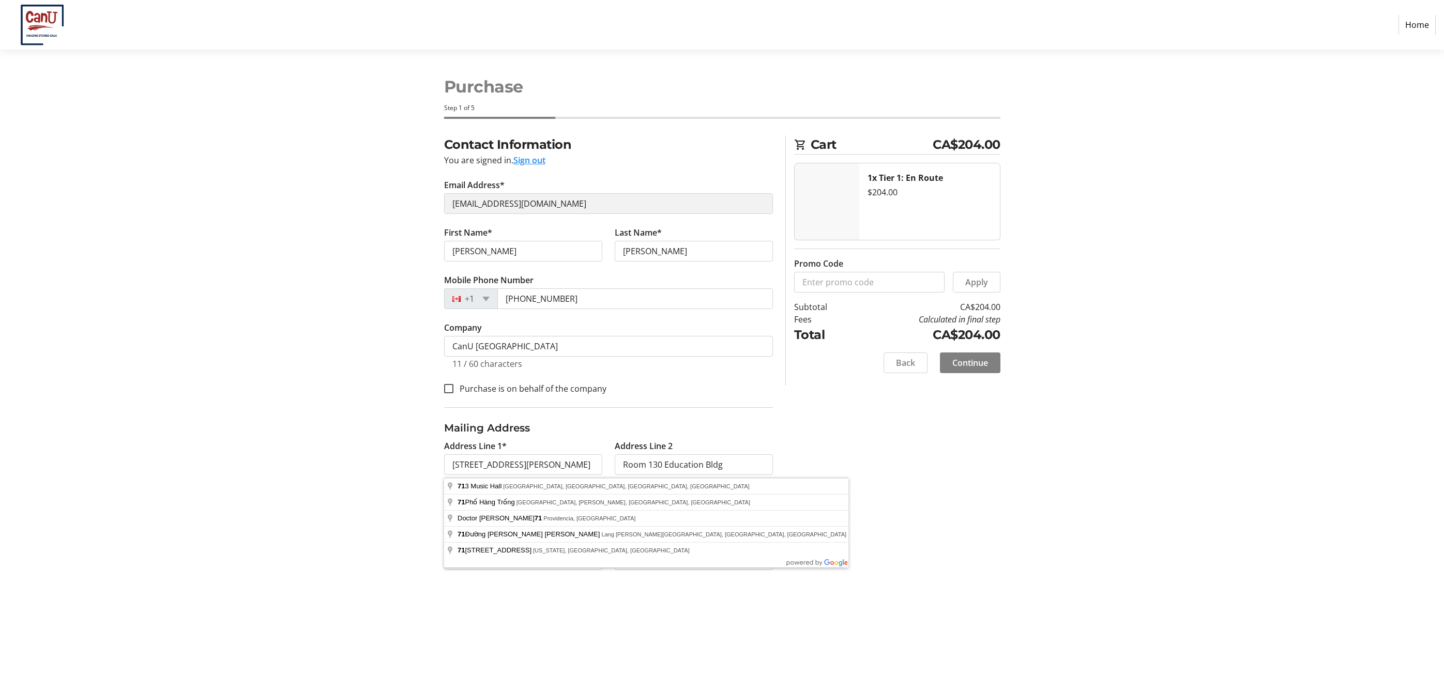
click at [880, 488] on div "Contact Information You are signed in. Sign out Email Address* [EMAIL_ADDRESS][…" at bounding box center [722, 365] width 683 height 460
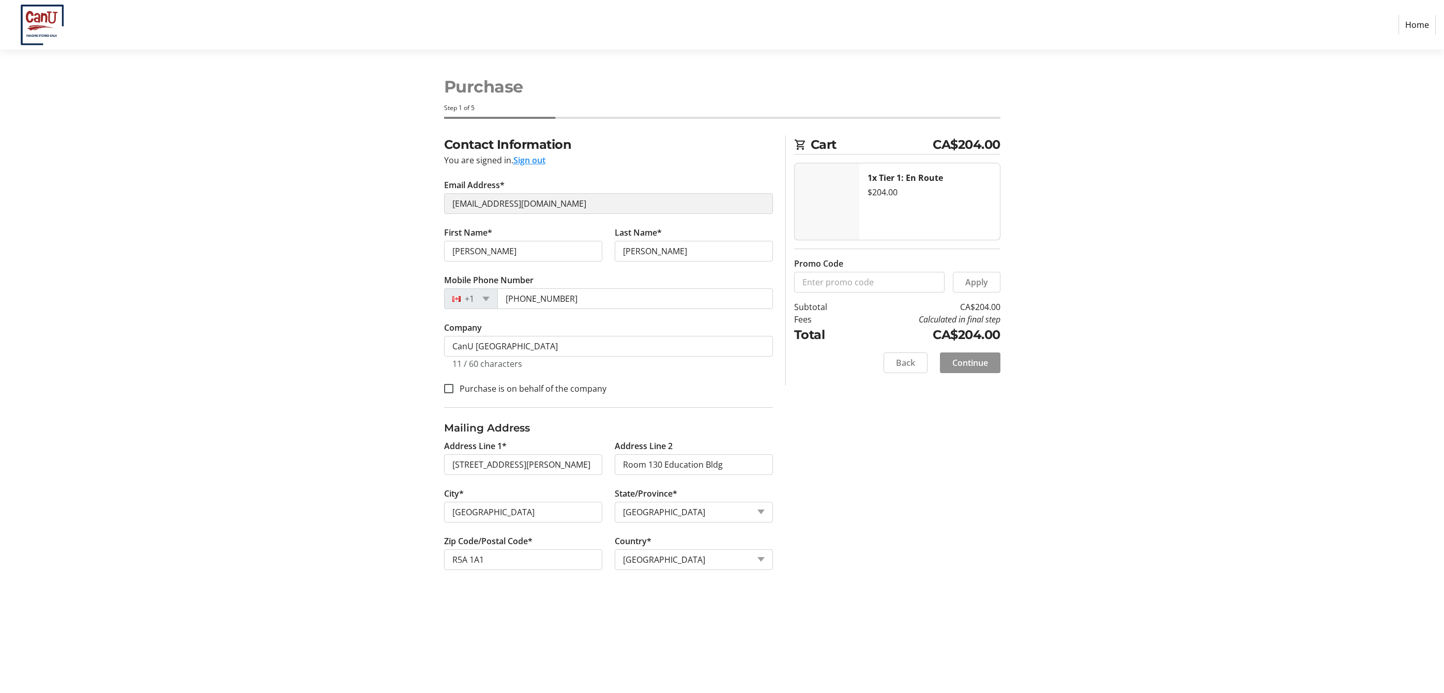
click at [979, 372] on span at bounding box center [970, 363] width 61 height 25
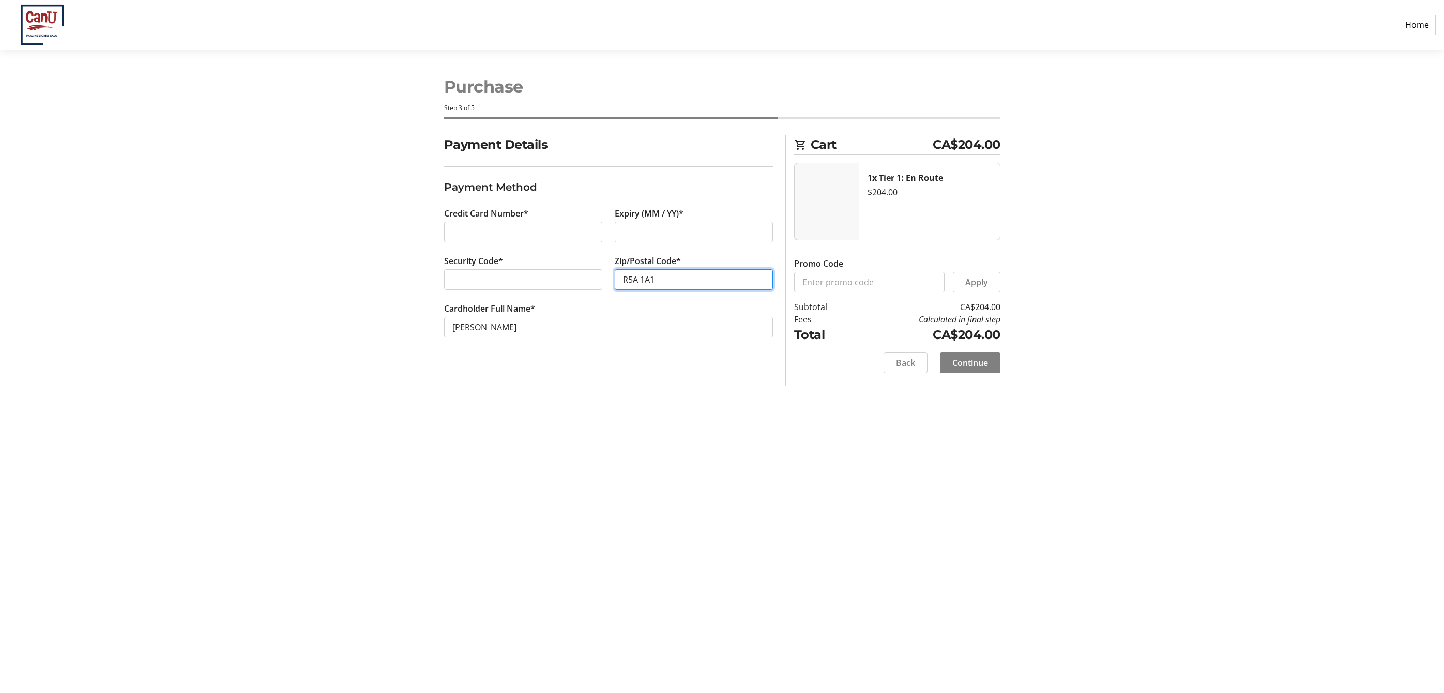
type input "R5A 1A1"
click at [971, 369] on span "Continue" at bounding box center [970, 363] width 36 height 12
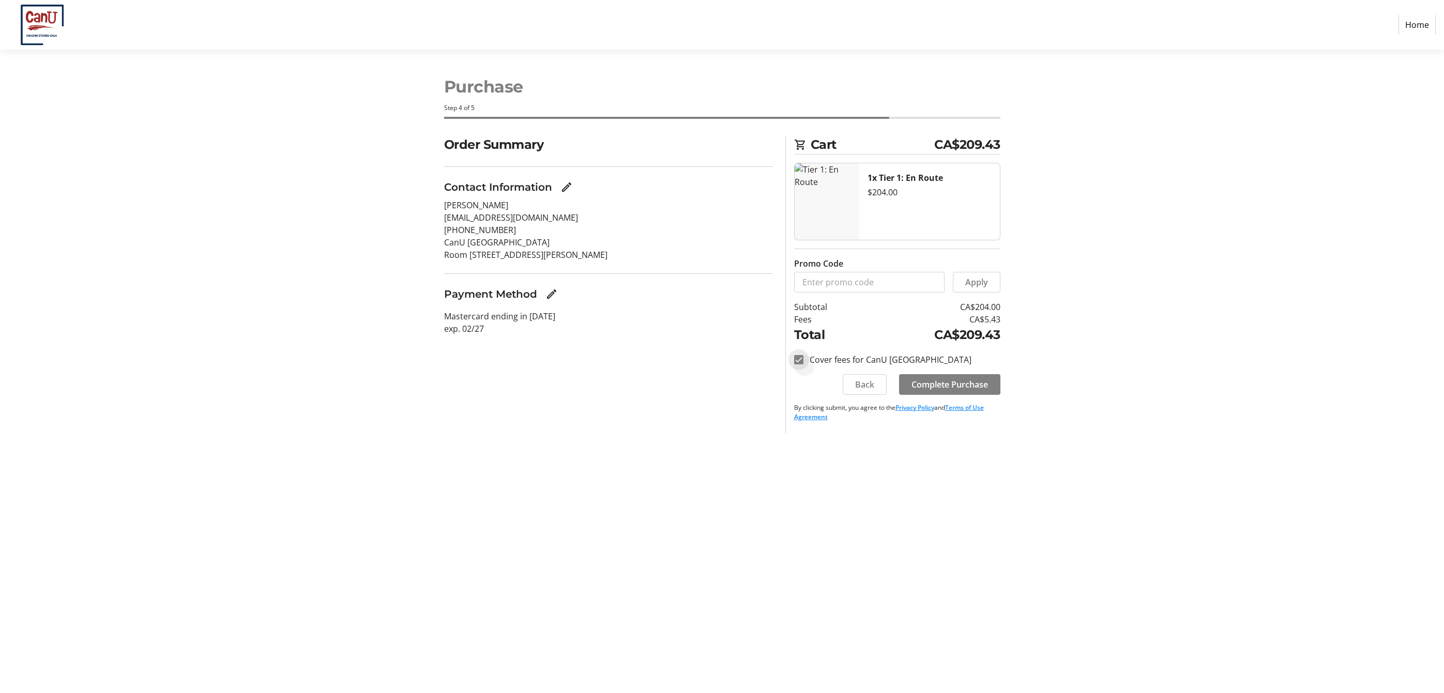
click at [800, 362] on input "Cover fees for CanU [GEOGRAPHIC_DATA]" at bounding box center [798, 359] width 9 height 9
checkbox input "false"
click at [867, 391] on span "Back" at bounding box center [864, 385] width 19 height 12
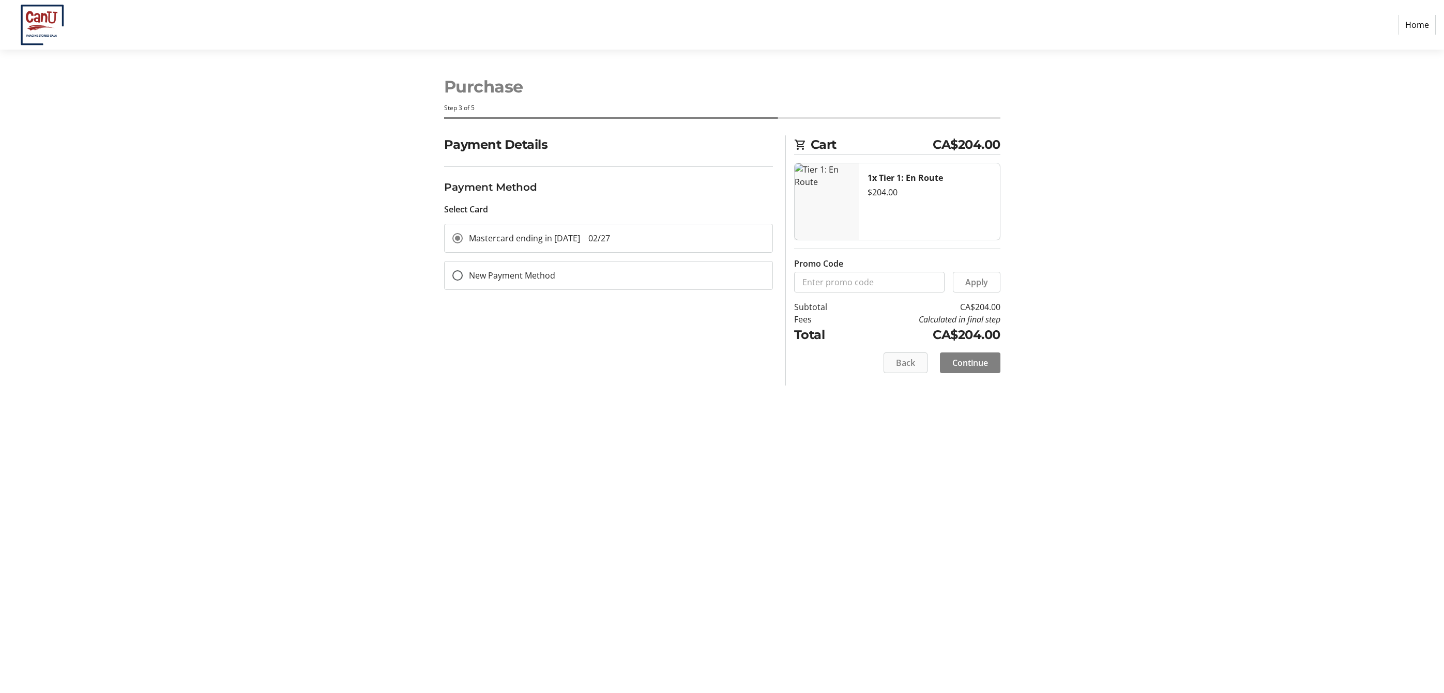
click at [903, 360] on span "Back" at bounding box center [905, 363] width 19 height 12
select select "MB"
select select "CA"
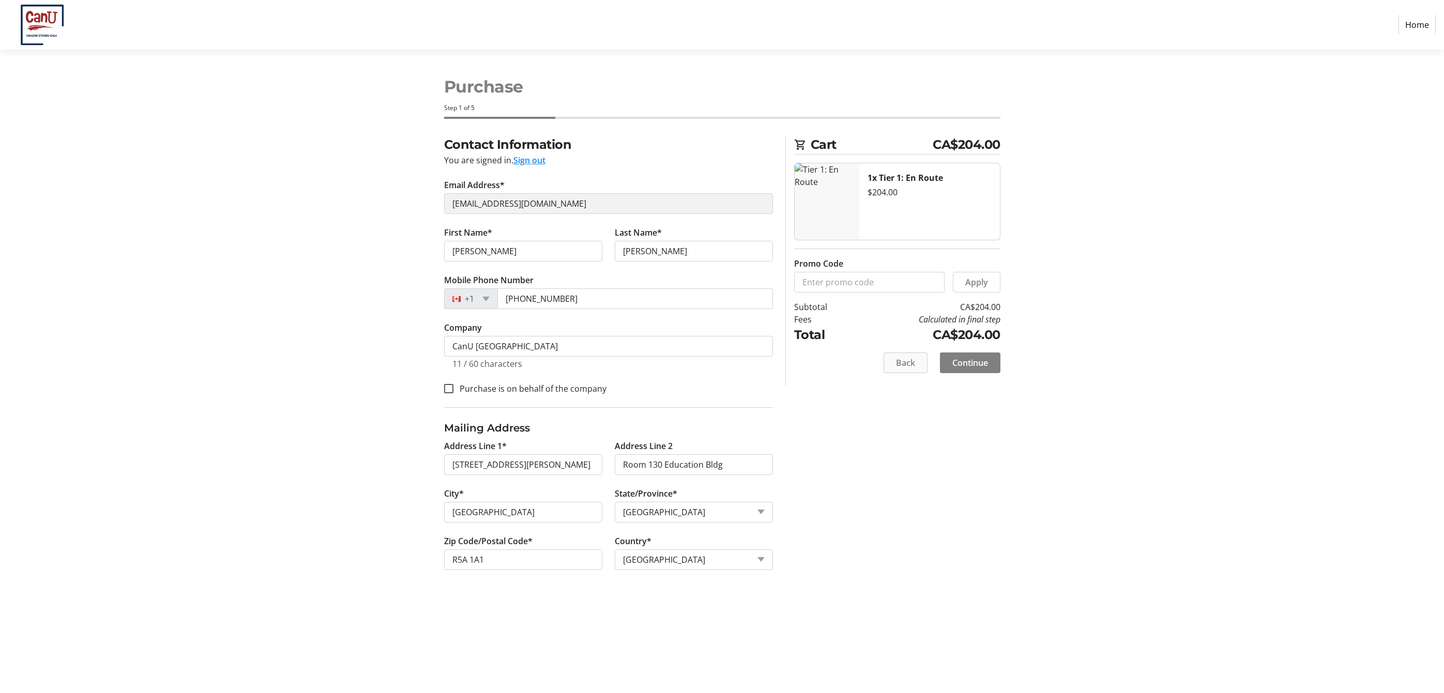
click at [913, 369] on span "Back" at bounding box center [905, 363] width 19 height 12
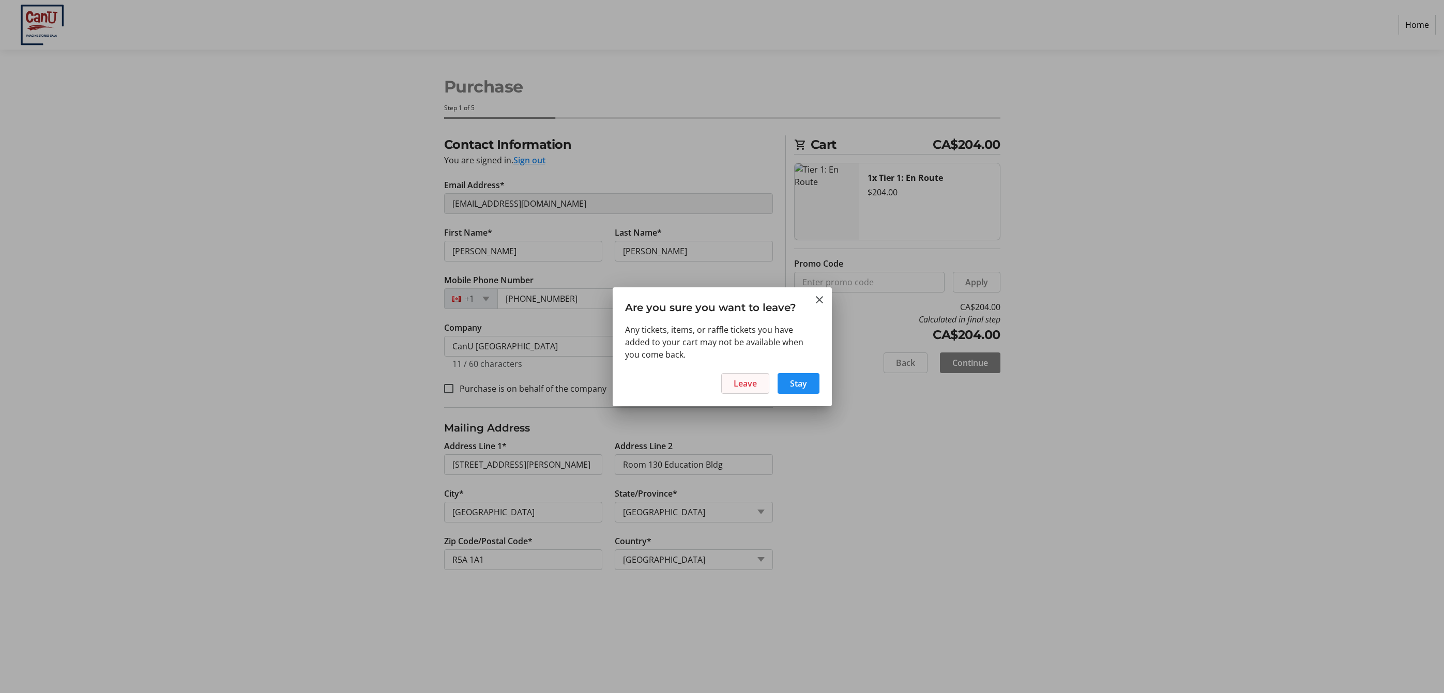
click at [738, 388] on span "Leave" at bounding box center [745, 383] width 23 height 12
